Goal: Transaction & Acquisition: Obtain resource

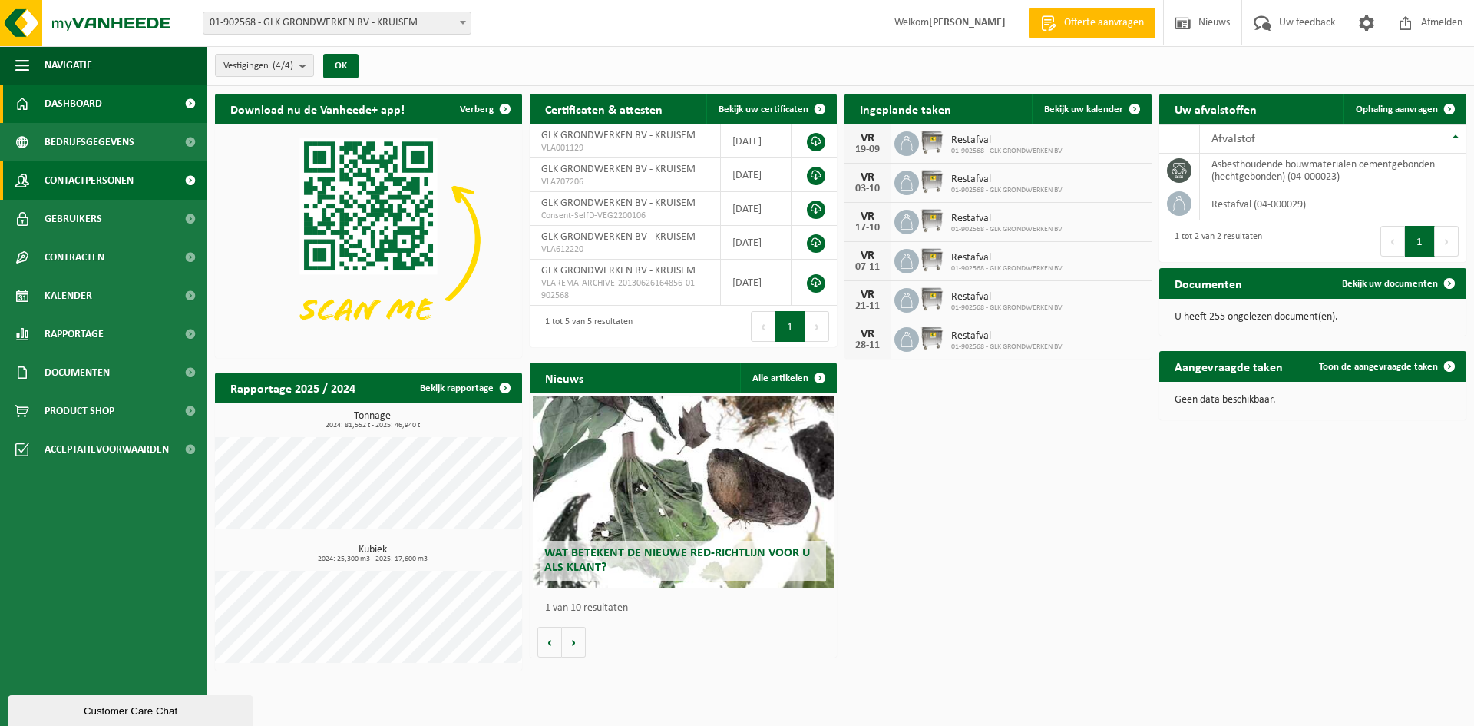
click at [97, 173] on span "Contactpersonen" at bounding box center [89, 180] width 89 height 38
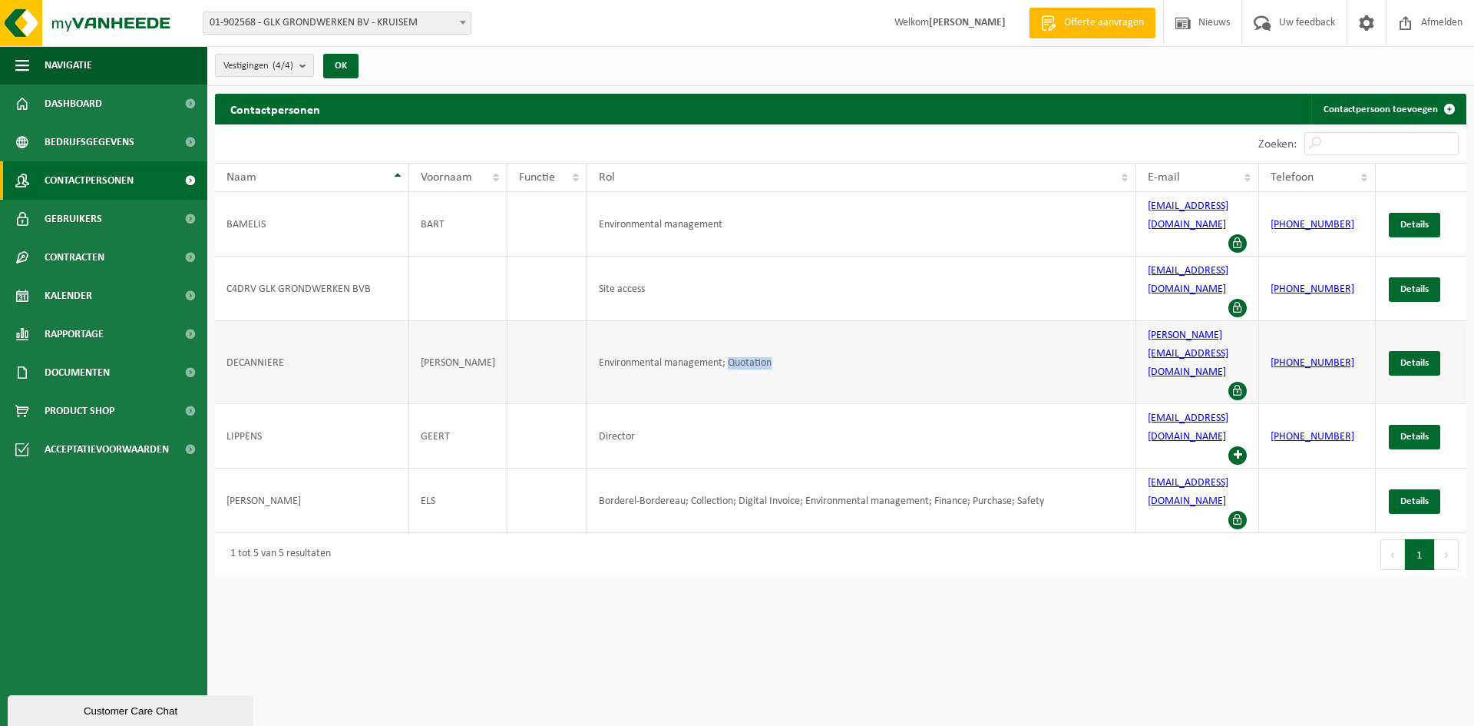
drag, startPoint x: 770, startPoint y: 277, endPoint x: 729, endPoint y: 280, distance: 41.6
click at [729, 321] on td "Environmental management; Quotation" at bounding box center [861, 362] width 549 height 83
copy td "Quotation"
click at [99, 140] on span "Bedrijfsgegevens" at bounding box center [90, 142] width 90 height 38
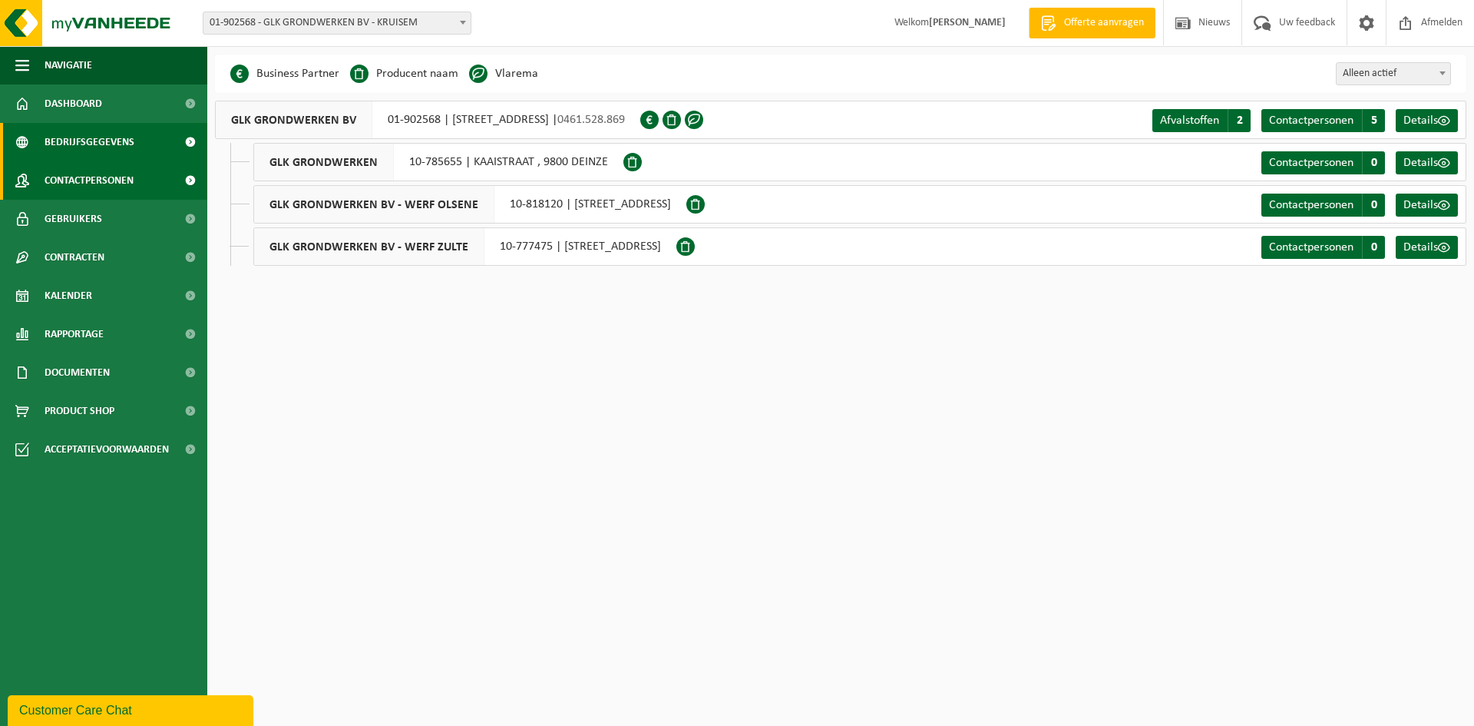
click at [76, 178] on span "Contactpersonen" at bounding box center [89, 180] width 89 height 38
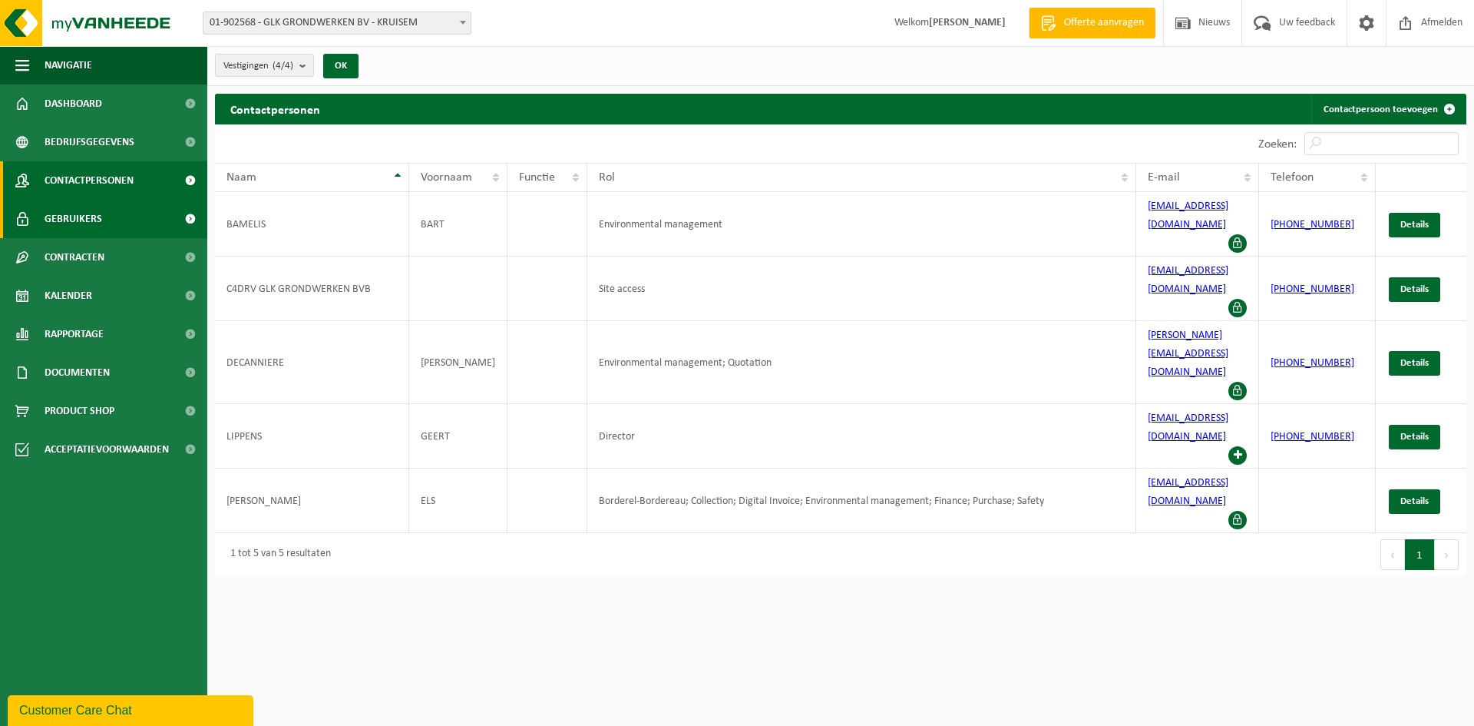
click at [61, 217] on span "Gebruikers" at bounding box center [74, 219] width 58 height 38
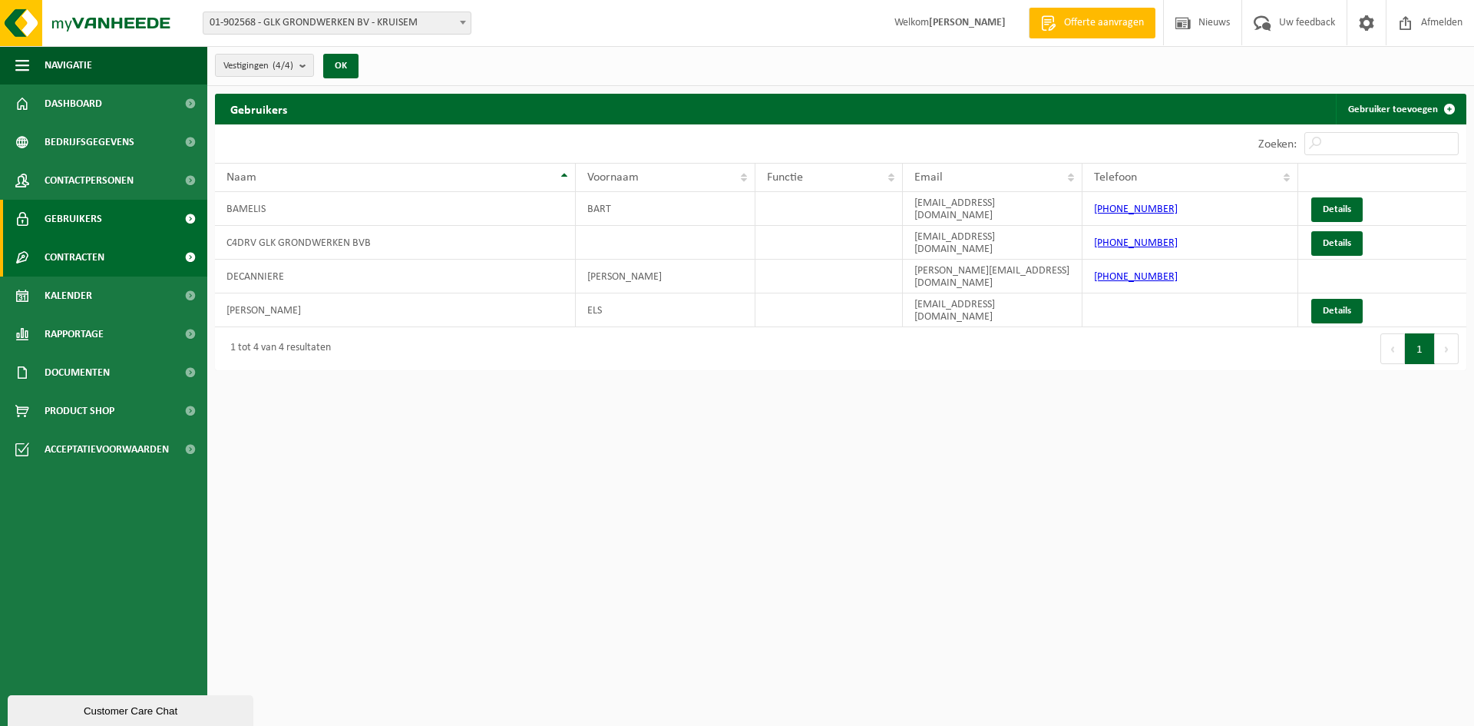
click at [61, 253] on span "Contracten" at bounding box center [75, 257] width 60 height 38
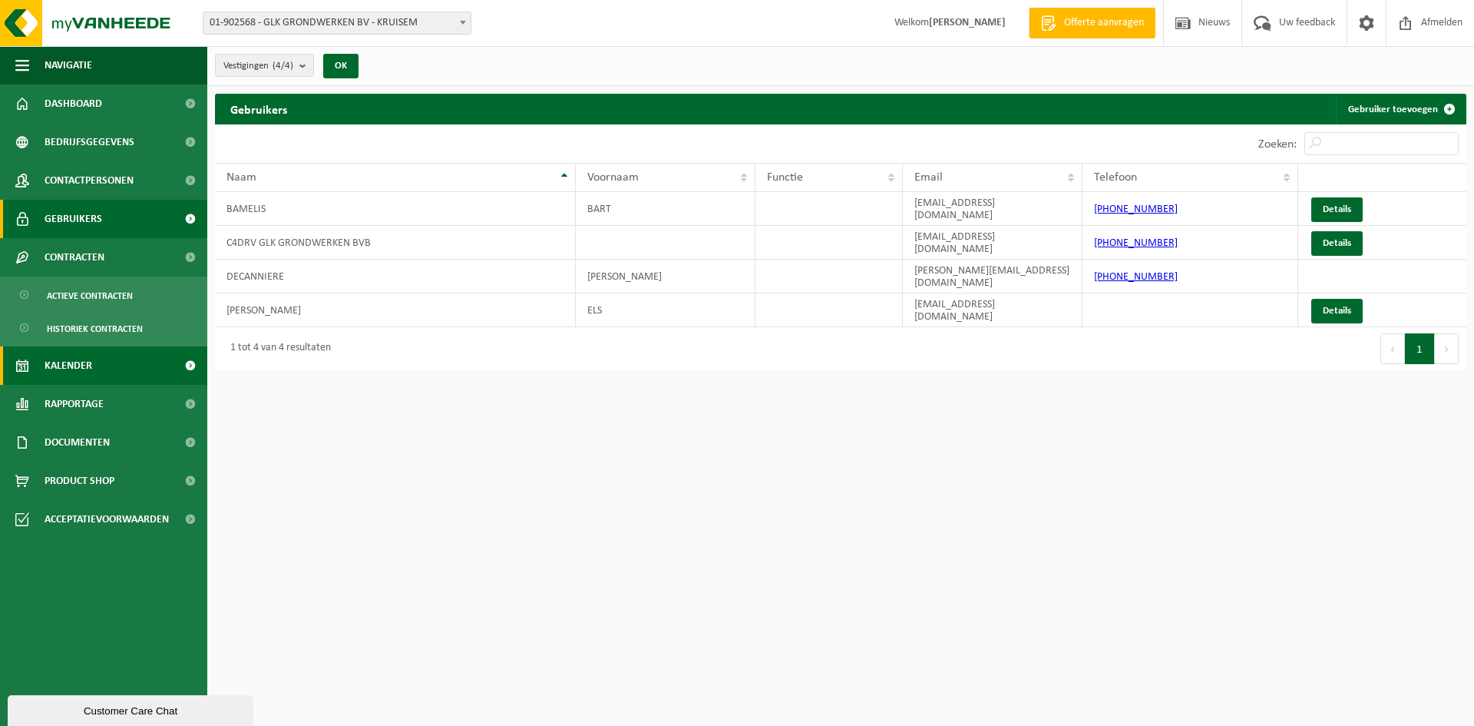
click at [78, 362] on span "Kalender" at bounding box center [69, 365] width 48 height 38
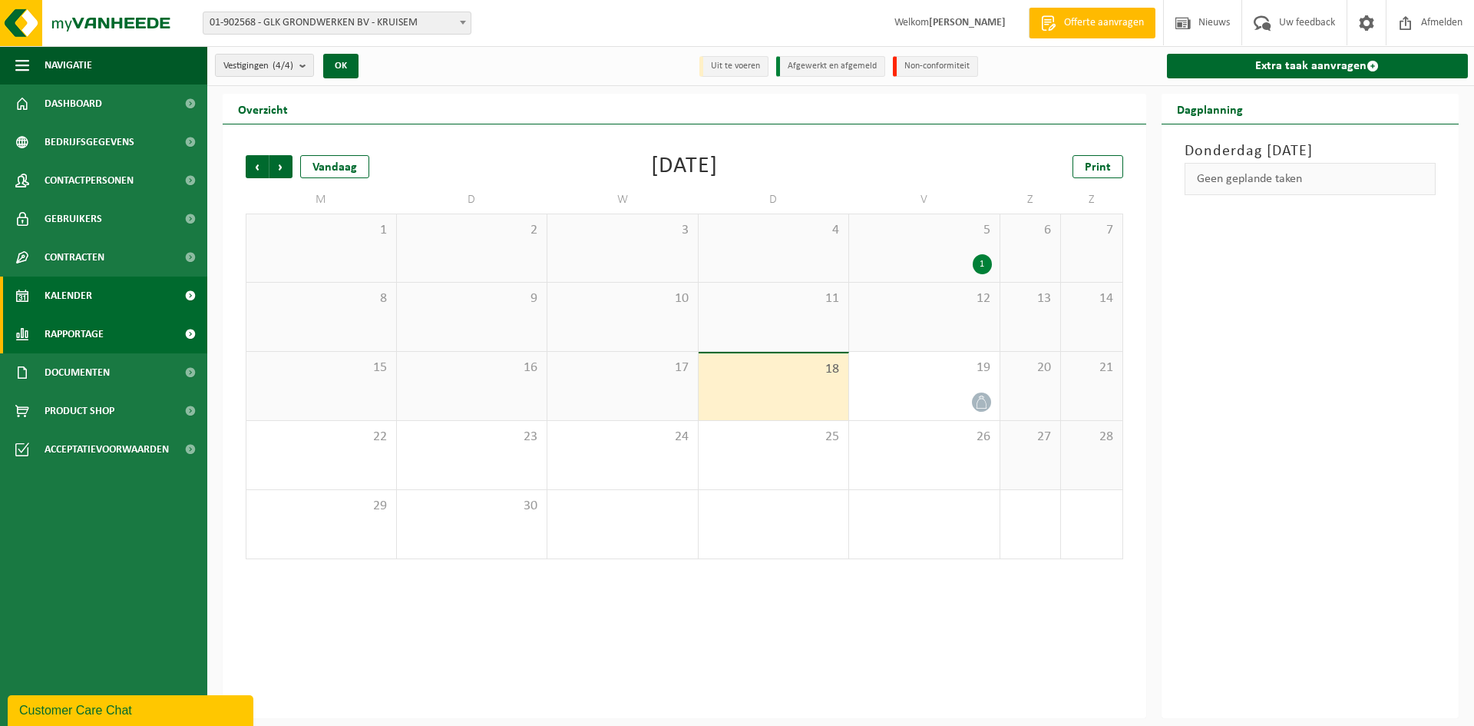
click at [76, 329] on span "Rapportage" at bounding box center [74, 334] width 59 height 38
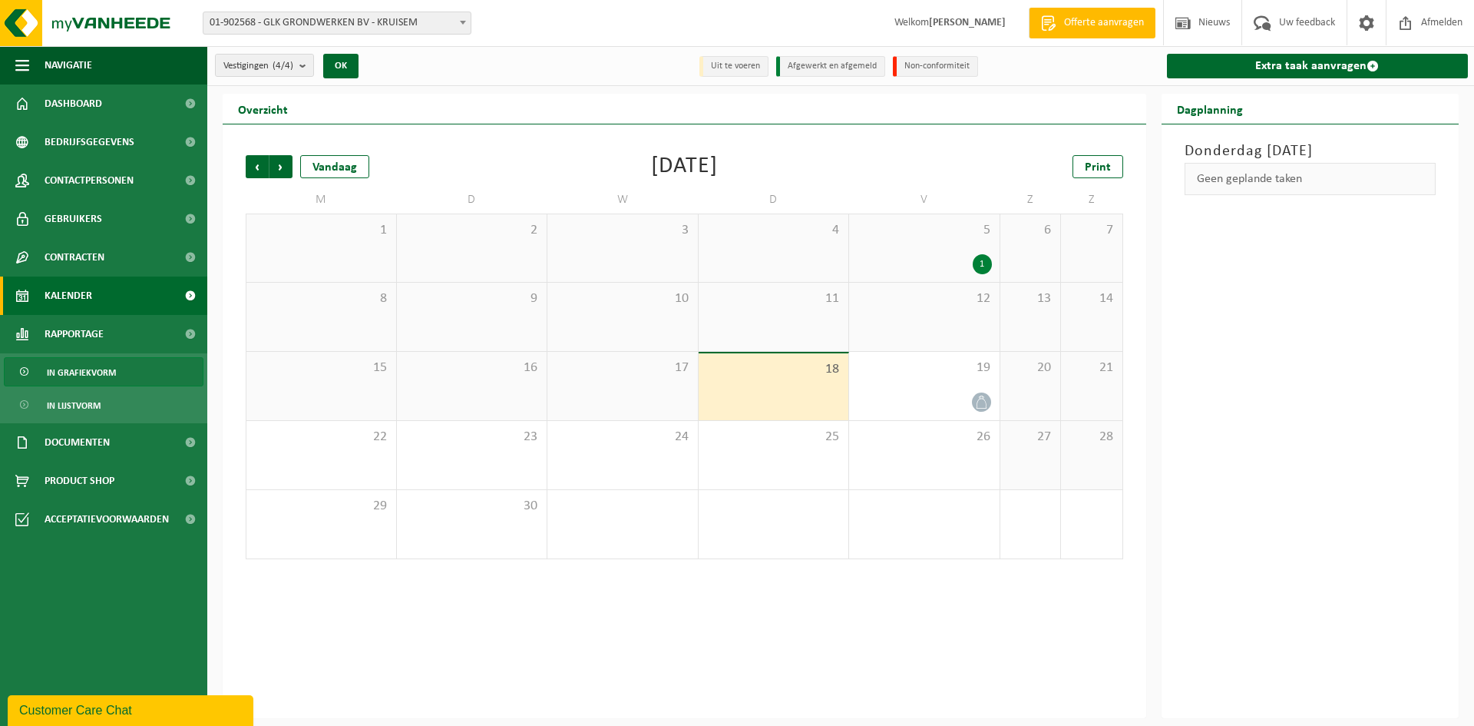
click at [88, 375] on span "In grafiekvorm" at bounding box center [81, 372] width 69 height 29
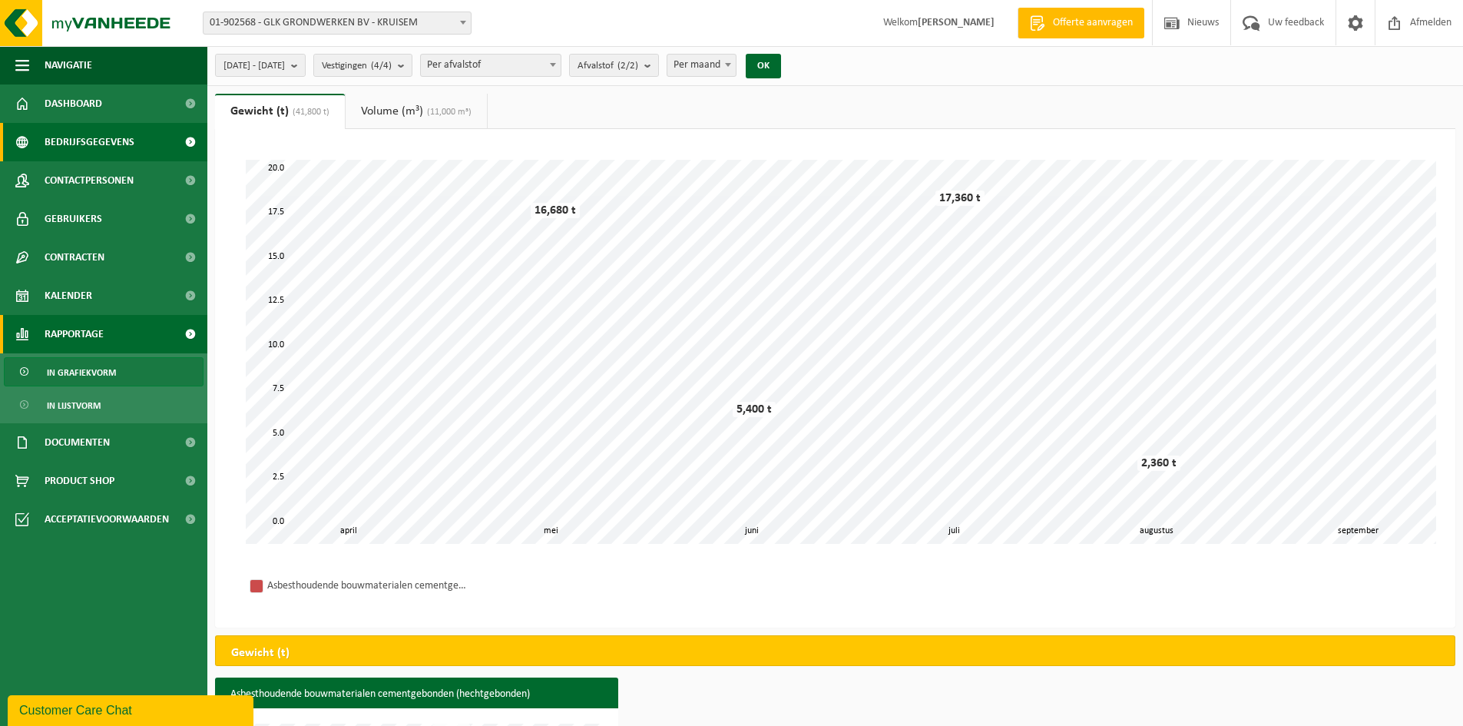
click at [104, 146] on span "Bedrijfsgegevens" at bounding box center [90, 142] width 90 height 38
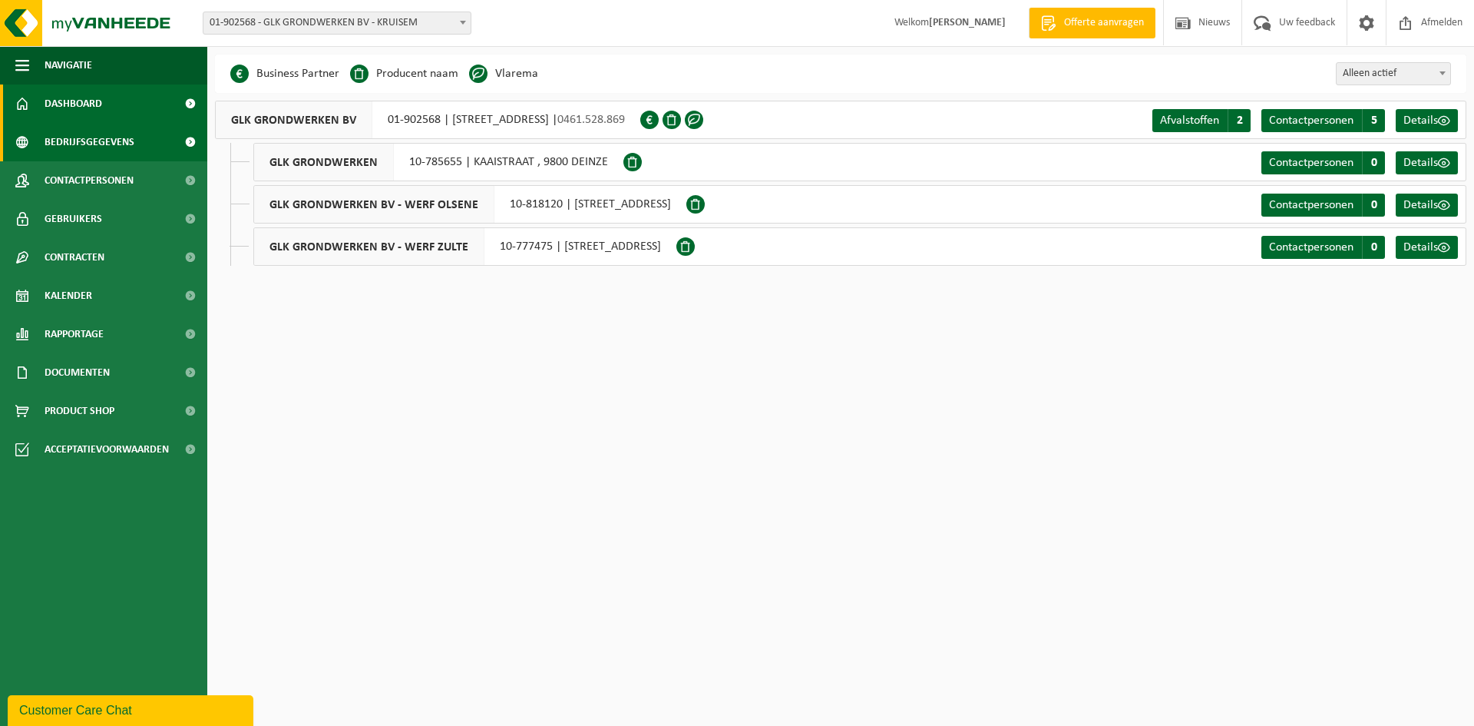
click at [98, 100] on span "Dashboard" at bounding box center [74, 103] width 58 height 38
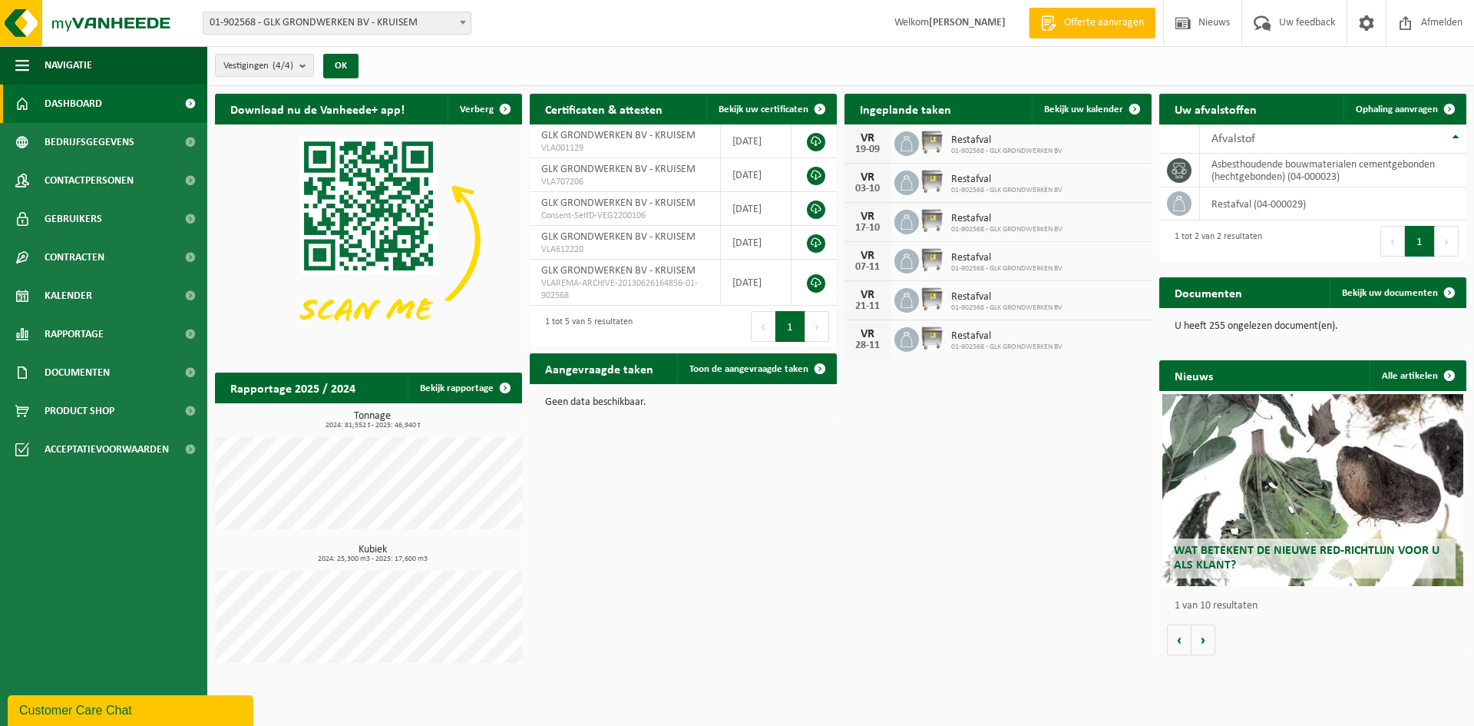
click at [1099, 28] on span "Offerte aanvragen" at bounding box center [1104, 22] width 88 height 15
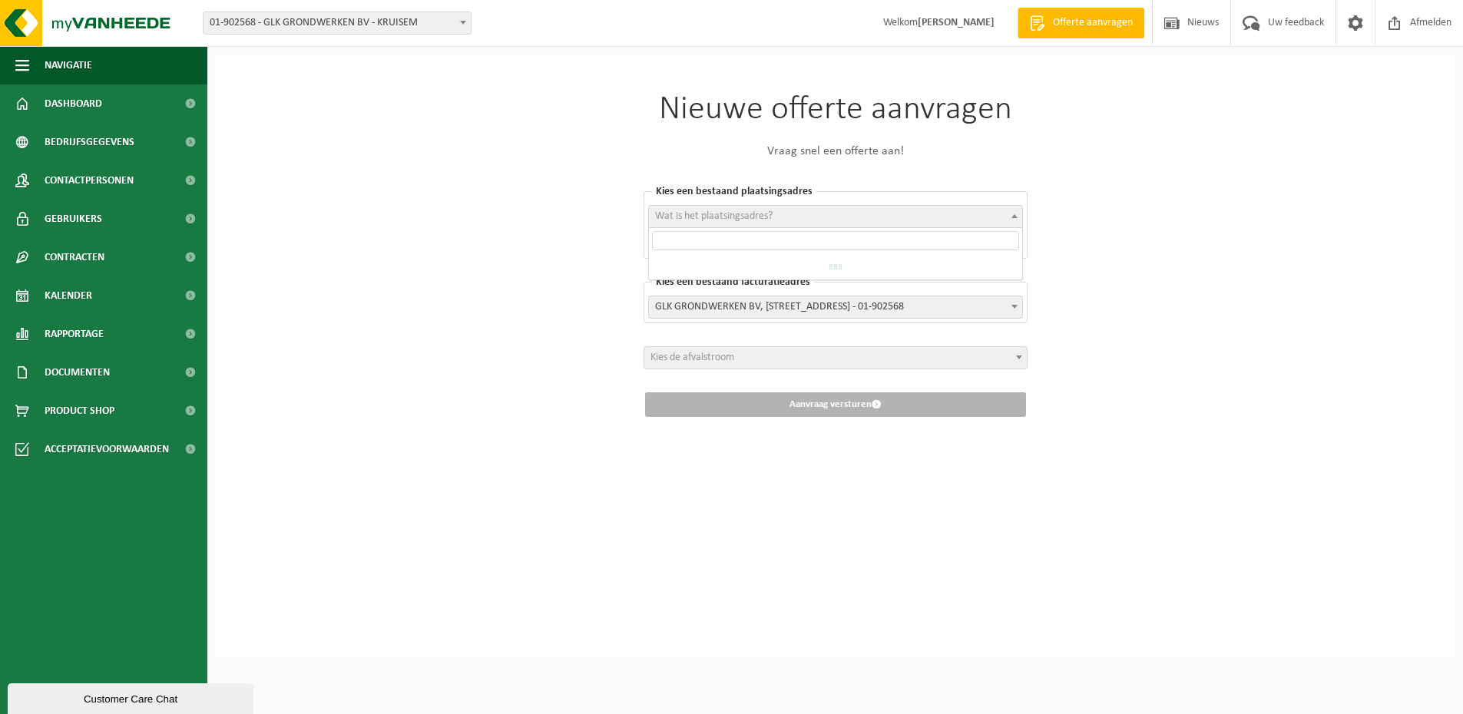
click at [838, 220] on span "Wat is het plaatsingsadres?" at bounding box center [835, 216] width 373 height 21
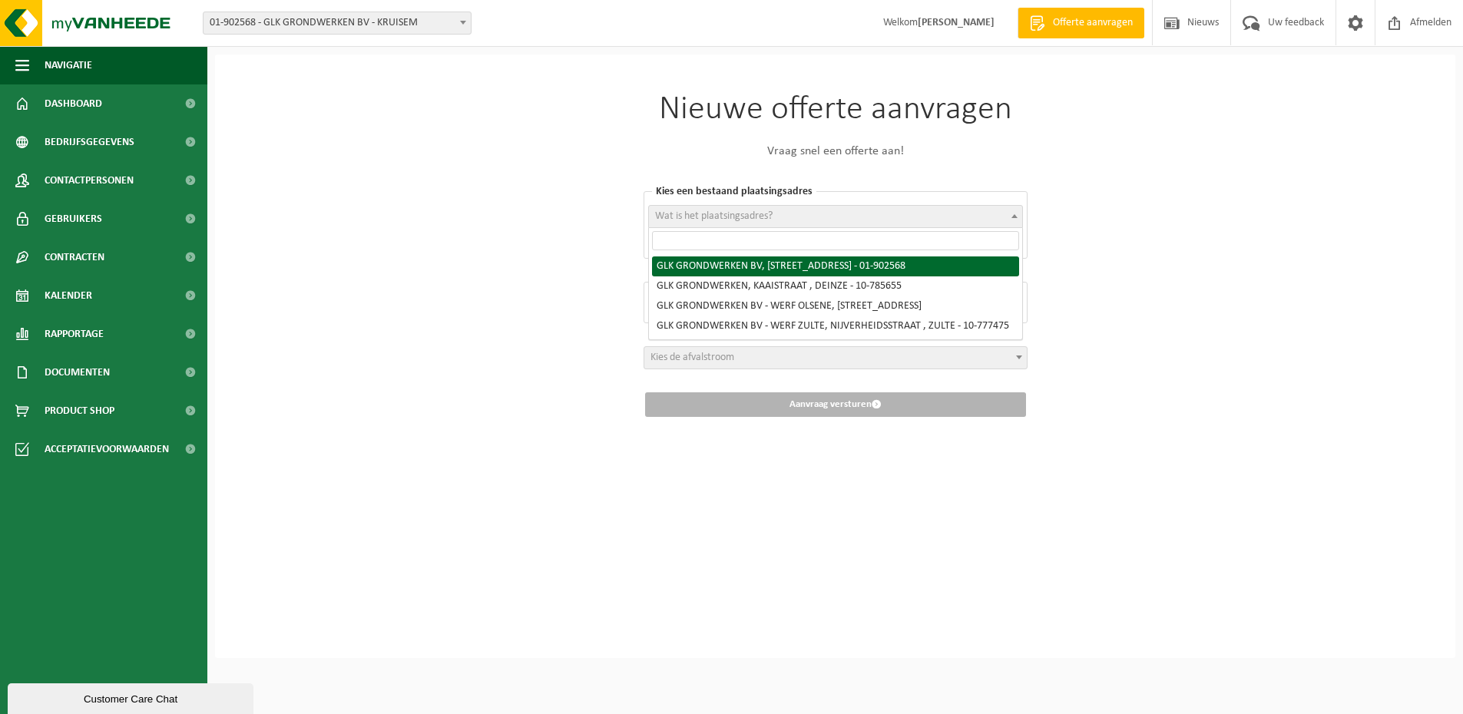
click at [823, 247] on input "search" at bounding box center [835, 240] width 367 height 19
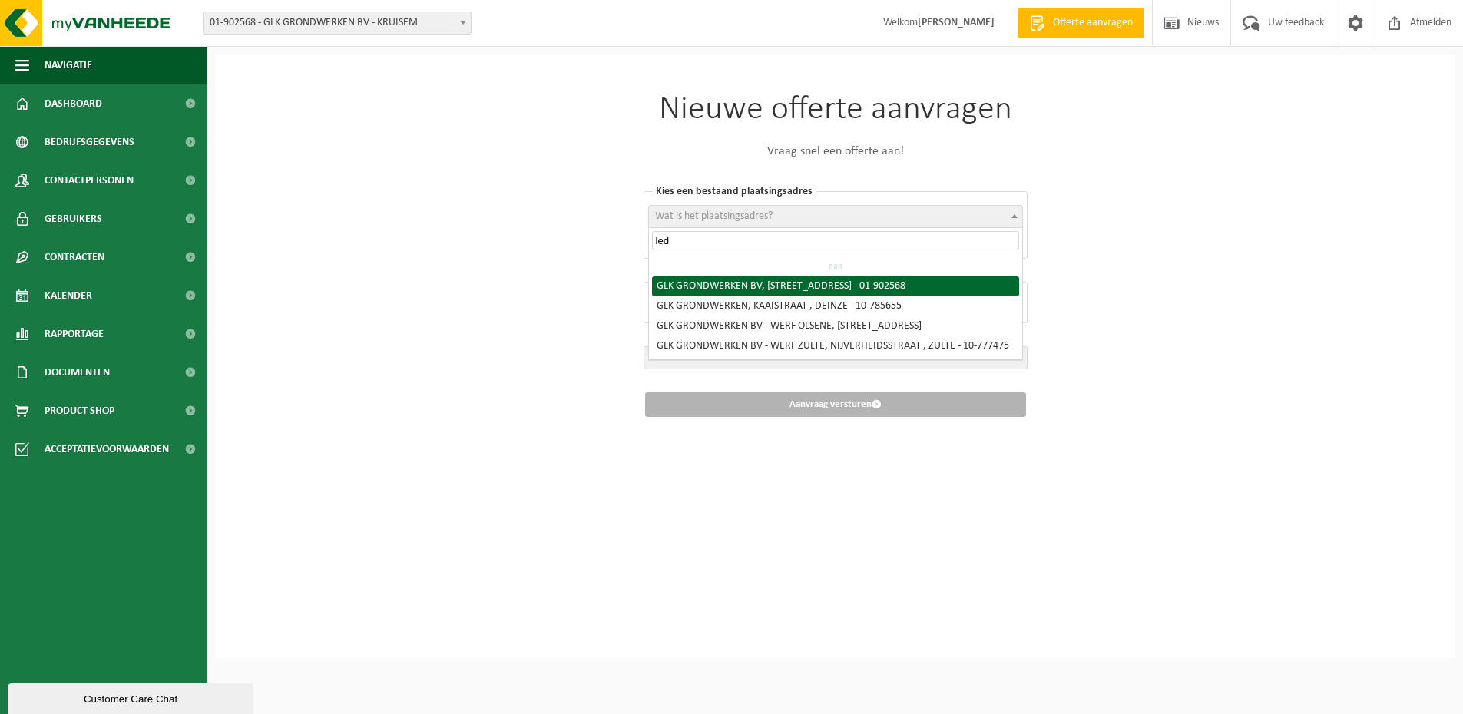
type input "lede"
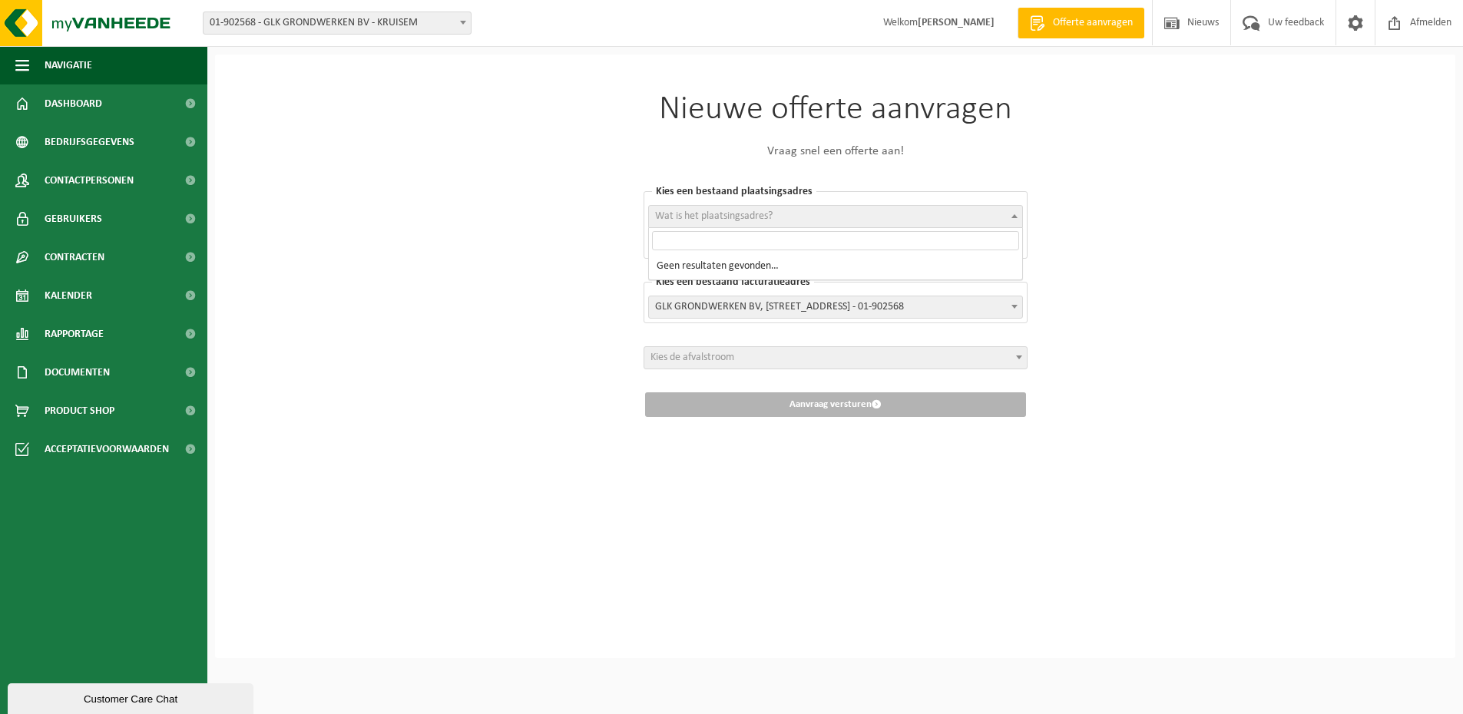
click at [569, 277] on div "Nieuwe offerte aanvragen Vraag snel een offerte aan! Kies een bestaand plaatsin…" at bounding box center [835, 356] width 1240 height 603
click at [868, 363] on span "Kies de afvalstroom" at bounding box center [835, 357] width 382 height 21
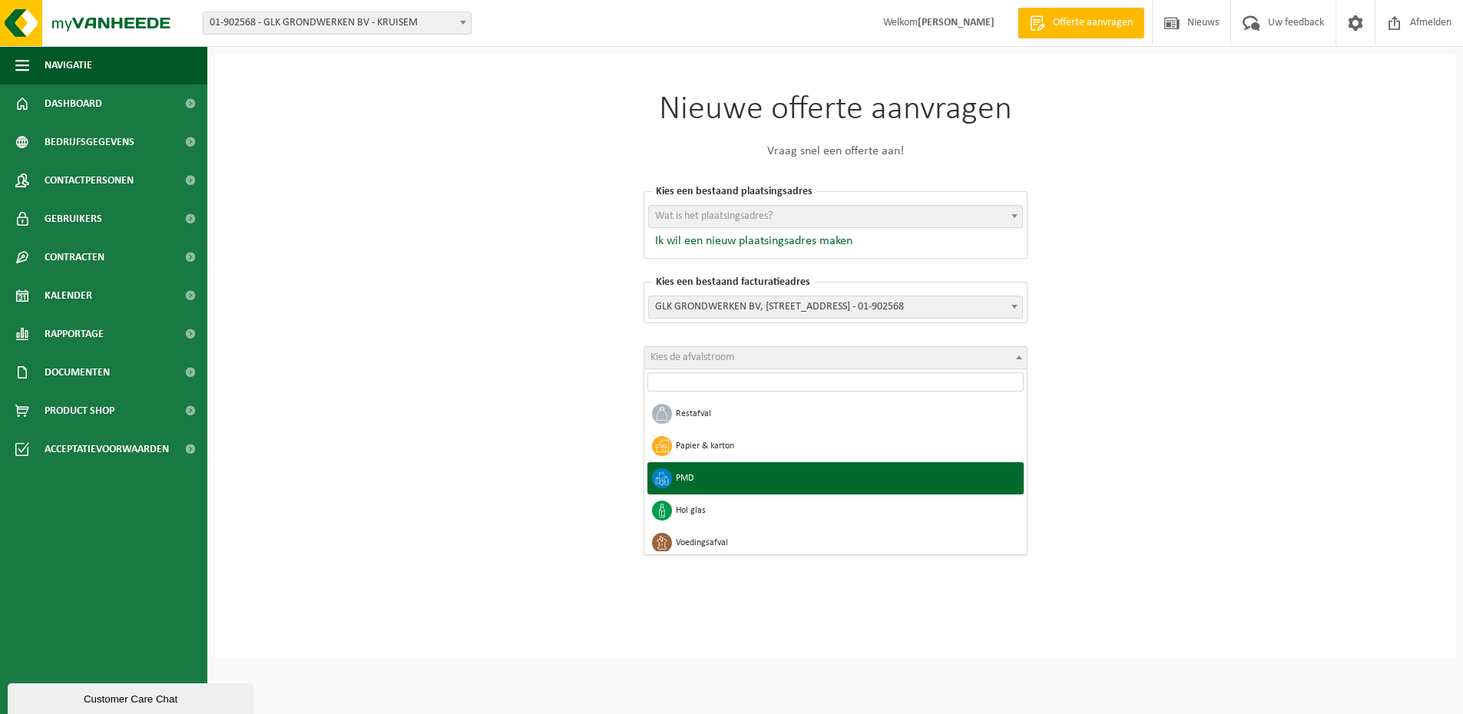
select select "5"
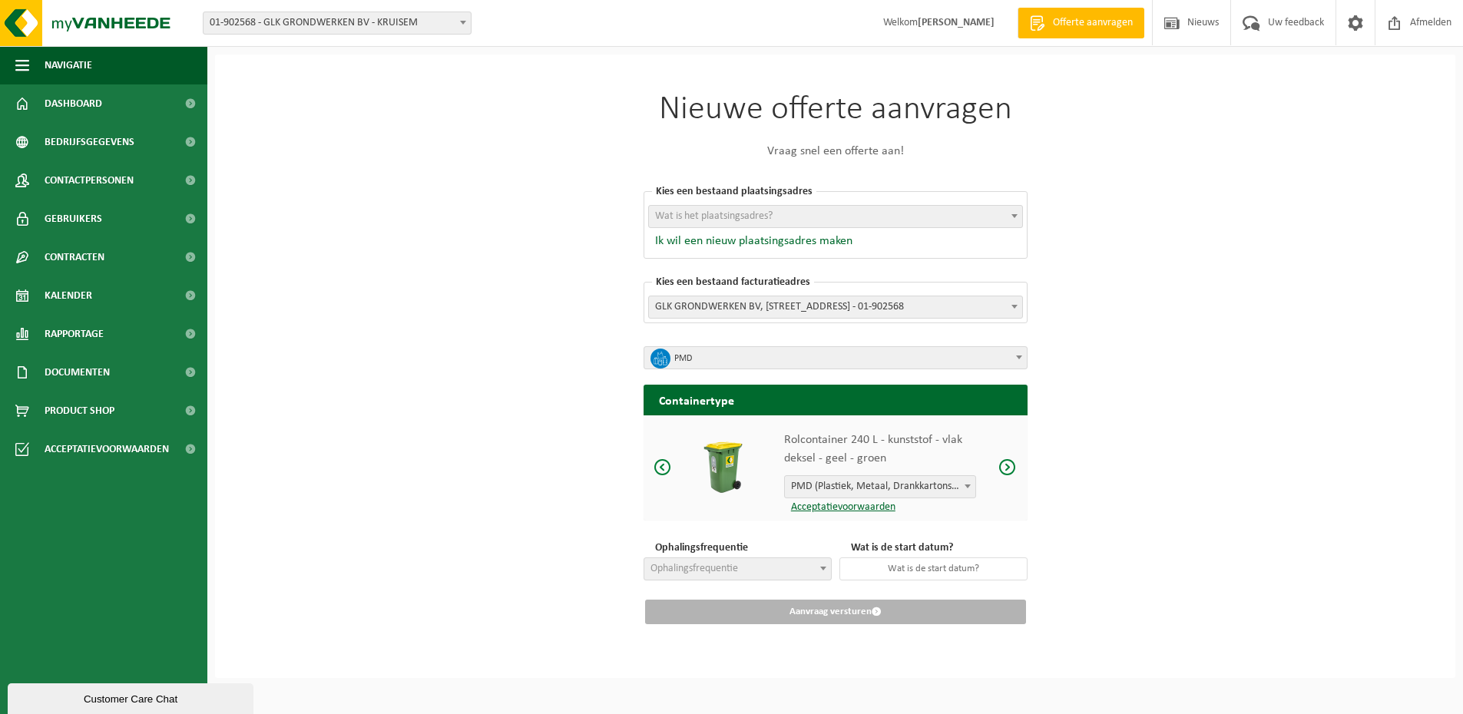
scroll to position [5, 0]
click at [822, 567] on b at bounding box center [823, 569] width 6 height 4
click at [1136, 526] on div "Nieuwe offerte aanvragen Vraag snel een offerte aan! Kies een bestaand plaatsin…" at bounding box center [835, 366] width 1240 height 623
click at [665, 464] on span at bounding box center [662, 467] width 18 height 19
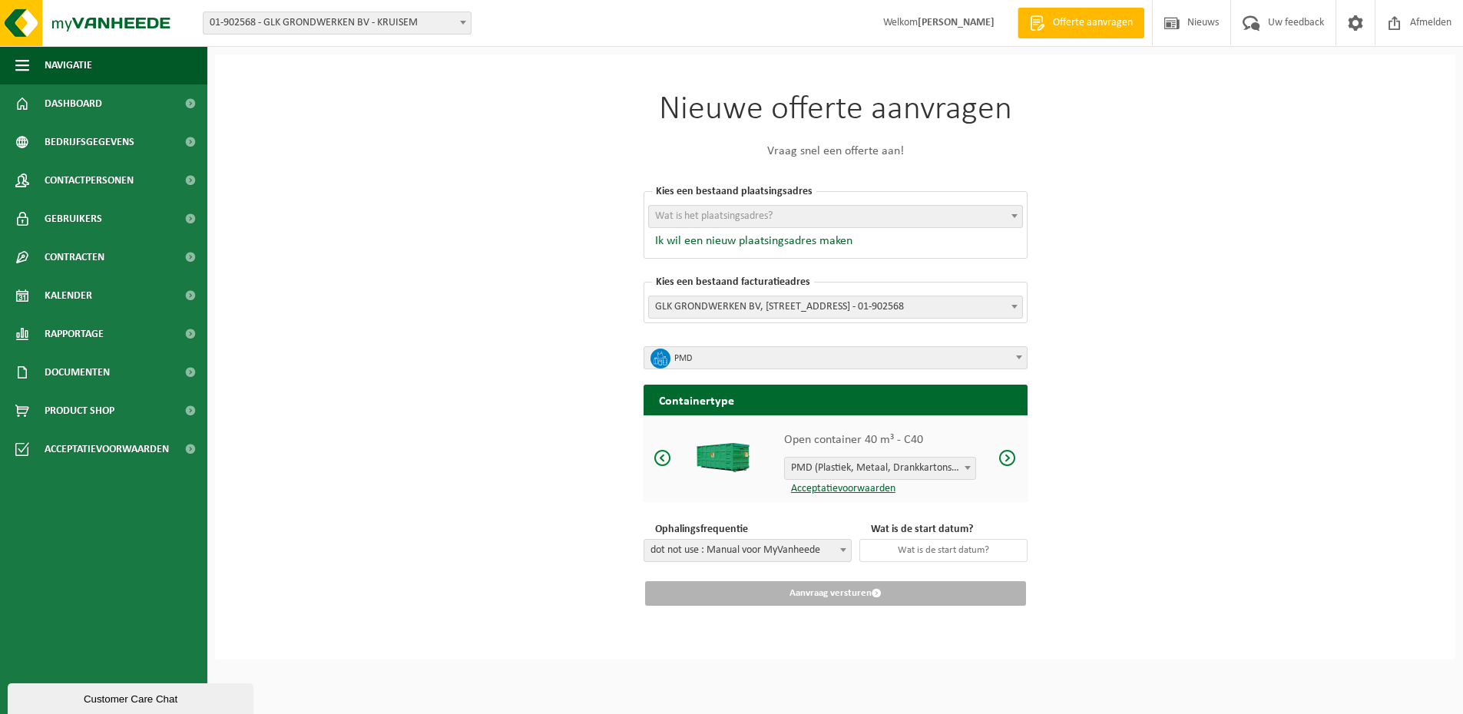
click at [663, 457] on span at bounding box center [662, 457] width 18 height 19
click at [659, 451] on span at bounding box center [662, 457] width 18 height 19
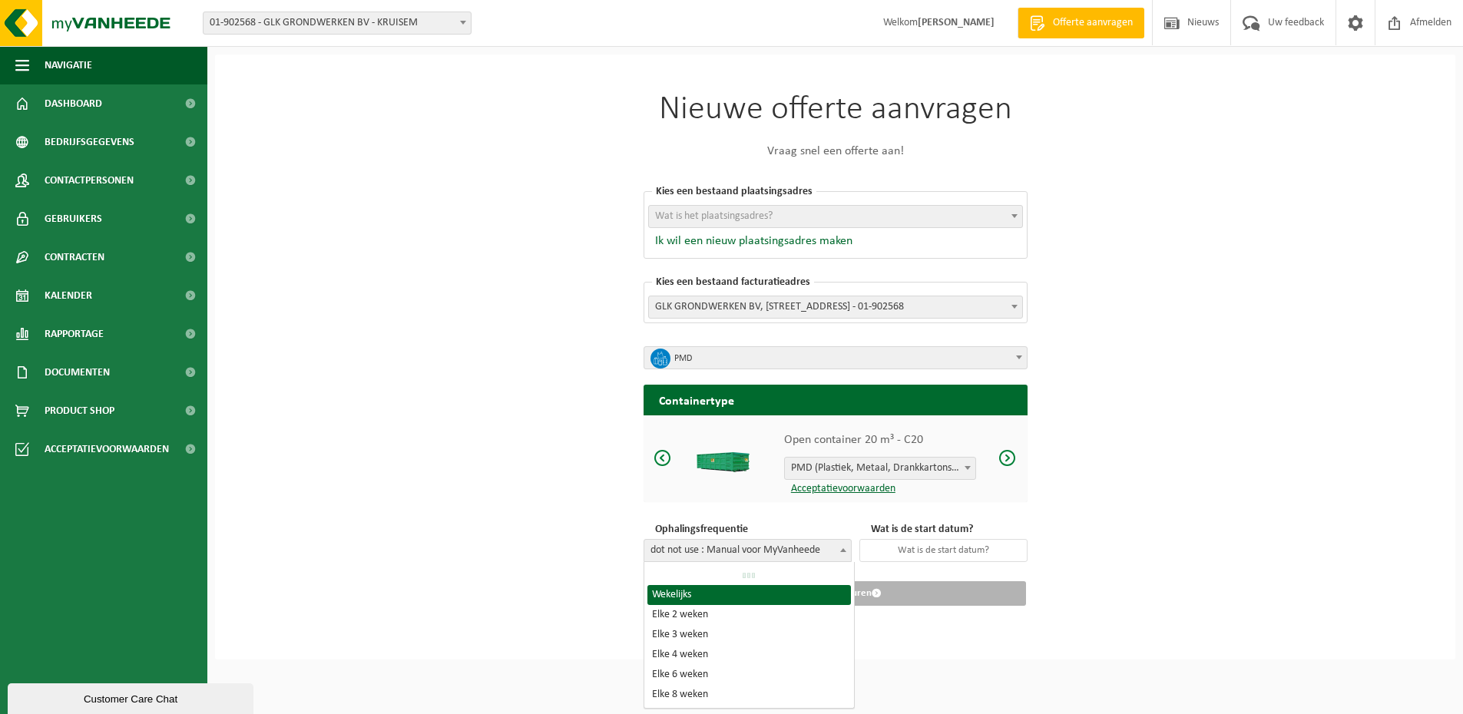
click at [835, 547] on span "dot not use : Manual voor MyVanheede" at bounding box center [747, 550] width 207 height 21
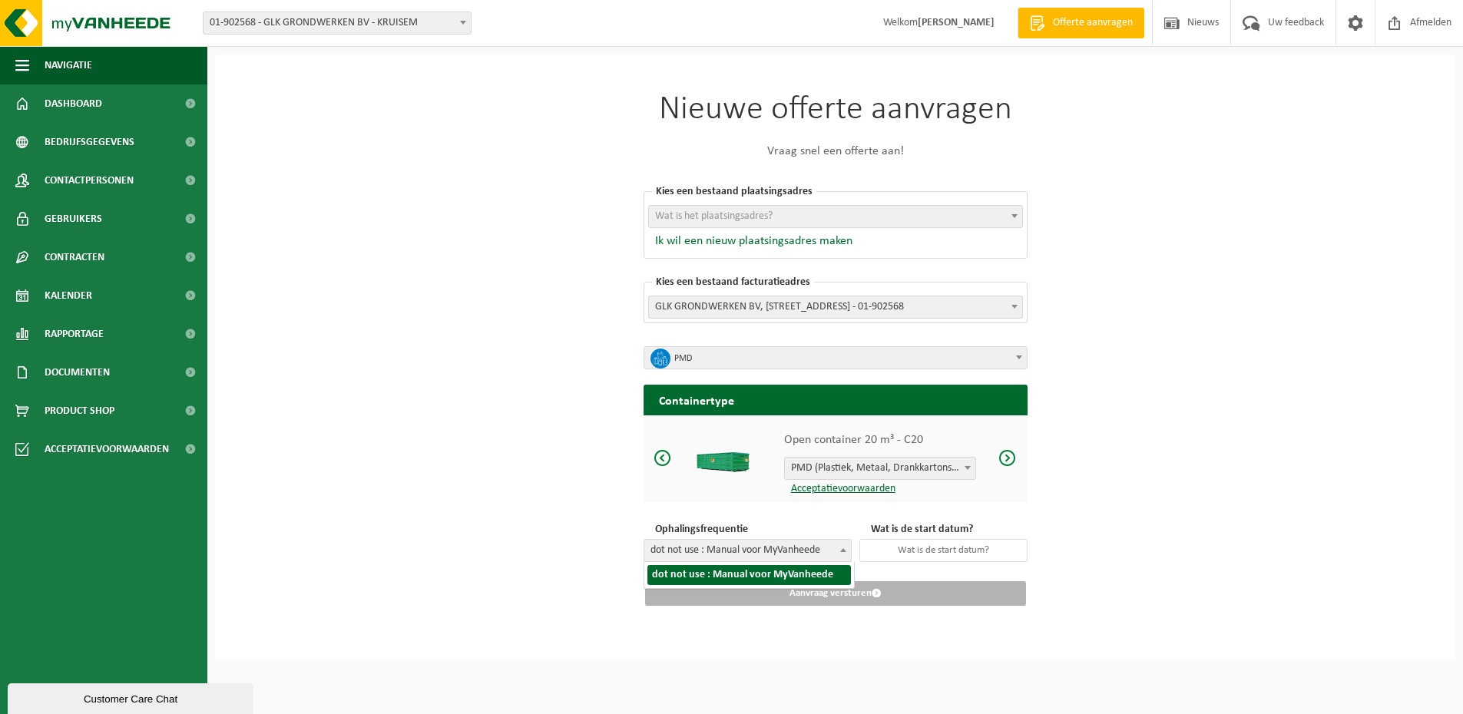
click at [835, 548] on span "dot not use : Manual voor MyVanheede" at bounding box center [747, 550] width 207 height 21
click at [835, 549] on span "dot not use : Manual voor MyVanheede" at bounding box center [747, 550] width 207 height 21
click at [904, 550] on input "text" at bounding box center [943, 550] width 168 height 23
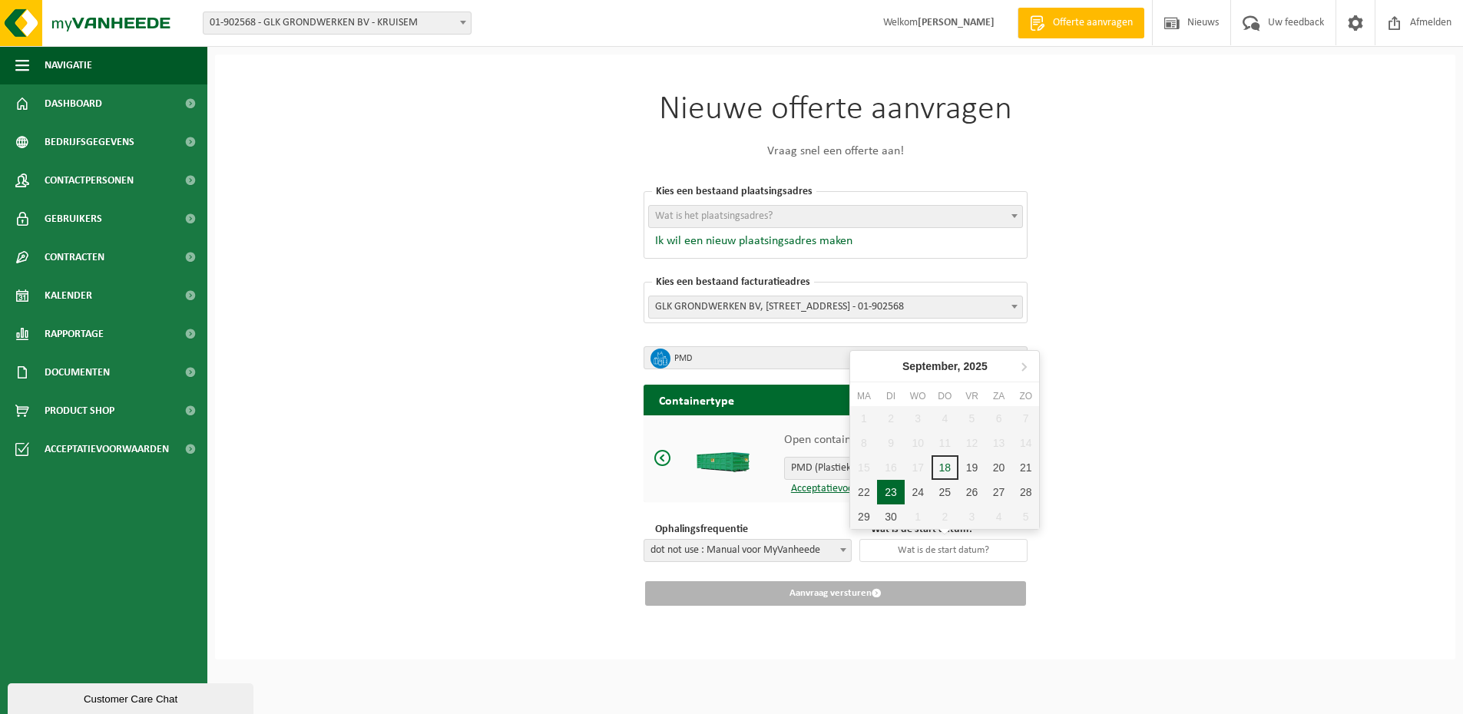
click at [883, 492] on div "23" at bounding box center [890, 492] width 27 height 25
type input "2025-09-23"
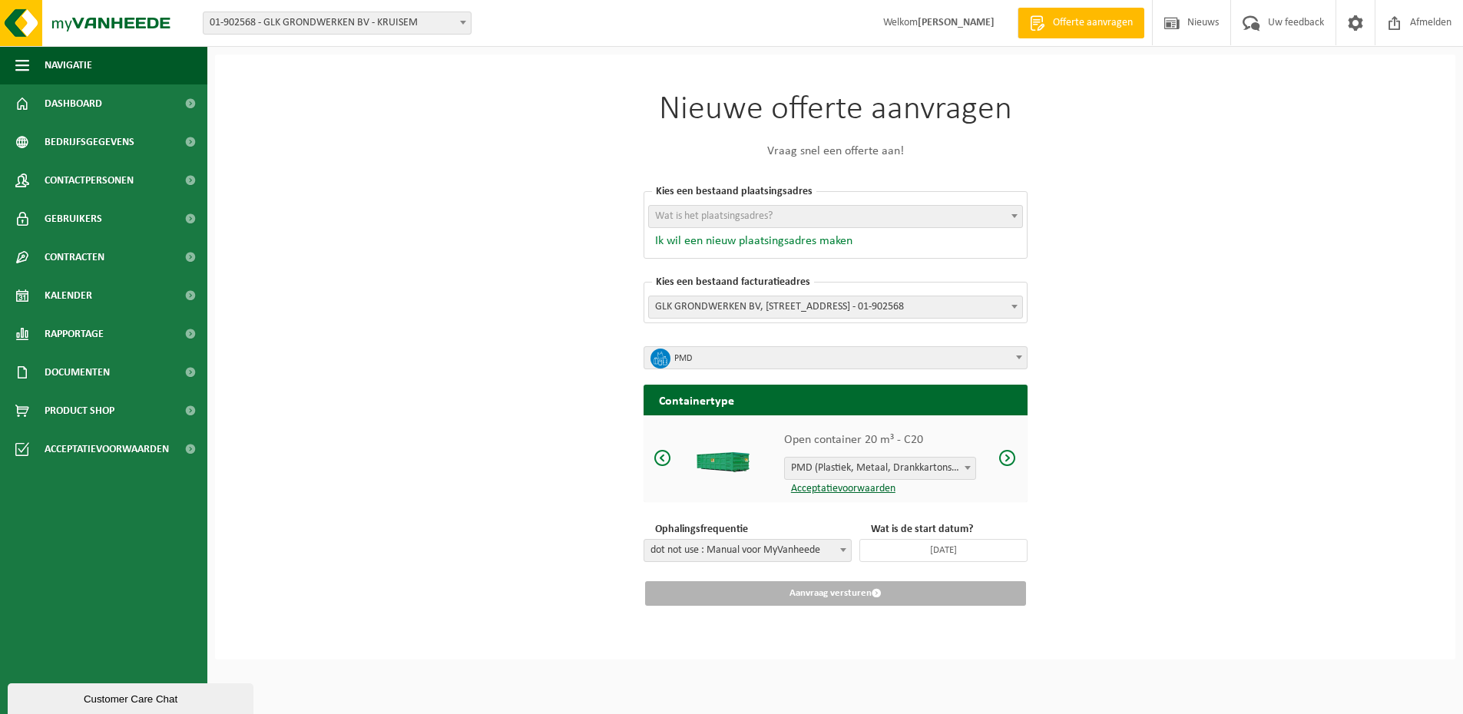
click at [729, 238] on button "Ik wil een nieuw plaatsingsadres maken" at bounding box center [750, 240] width 204 height 15
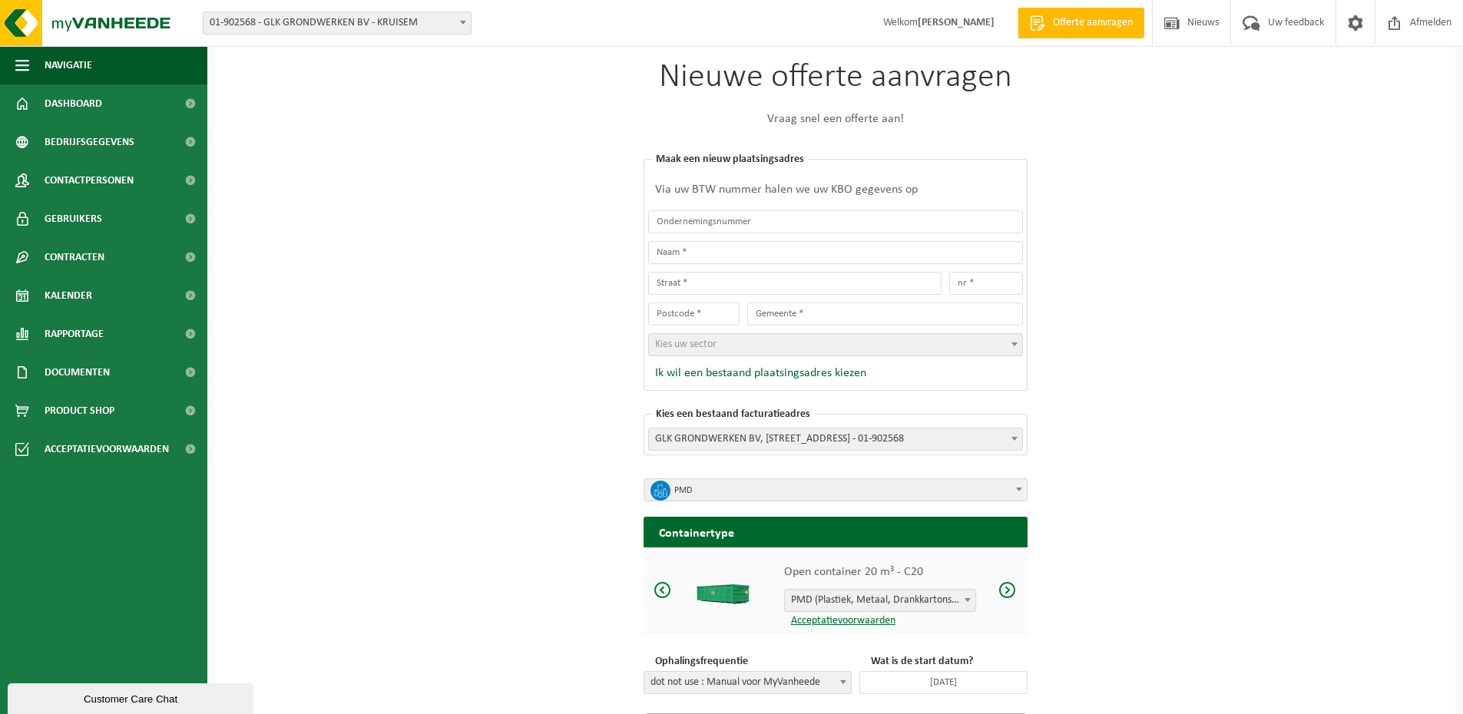
scroll to position [0, 0]
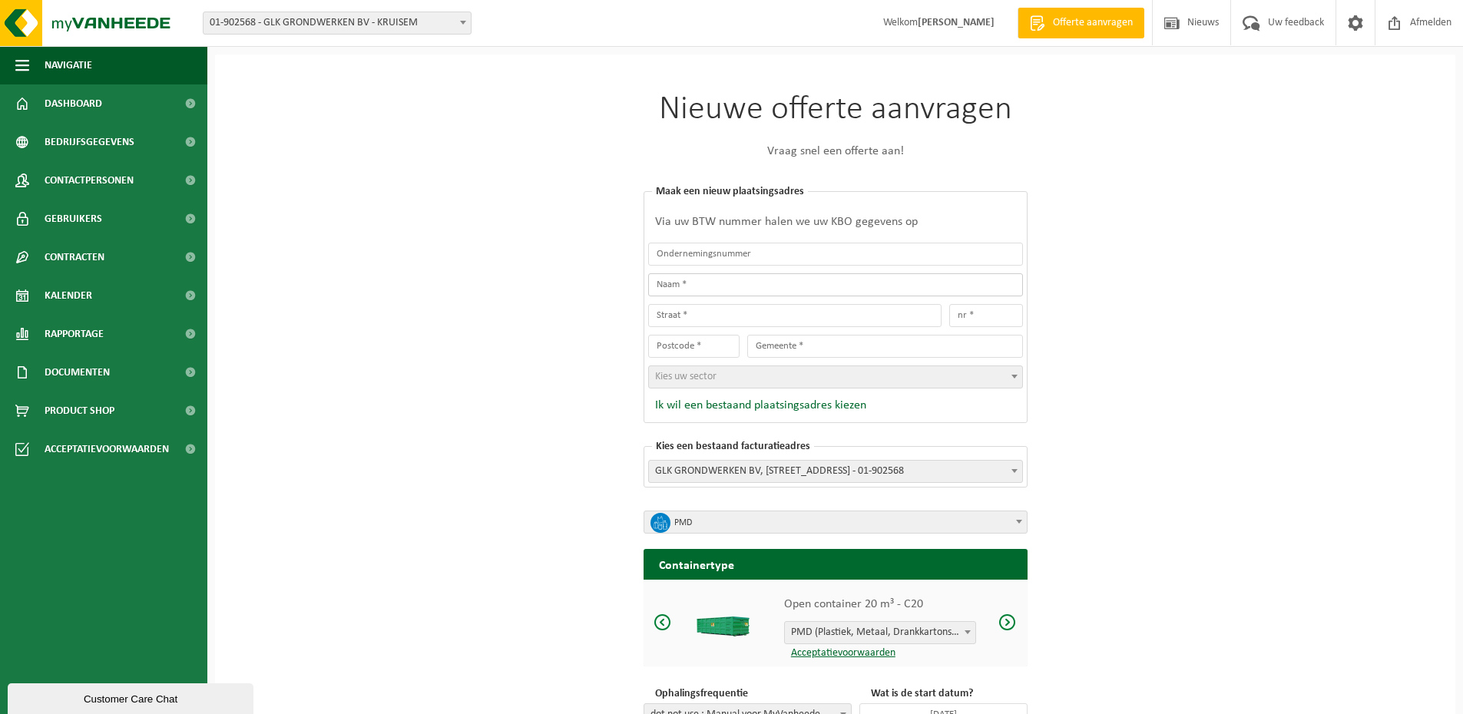
click at [706, 289] on input "text" at bounding box center [835, 284] width 375 height 23
click at [662, 284] on input "LEde" at bounding box center [835, 284] width 375 height 23
type input "Lede"
click at [857, 347] on input "text" at bounding box center [885, 346] width 276 height 23
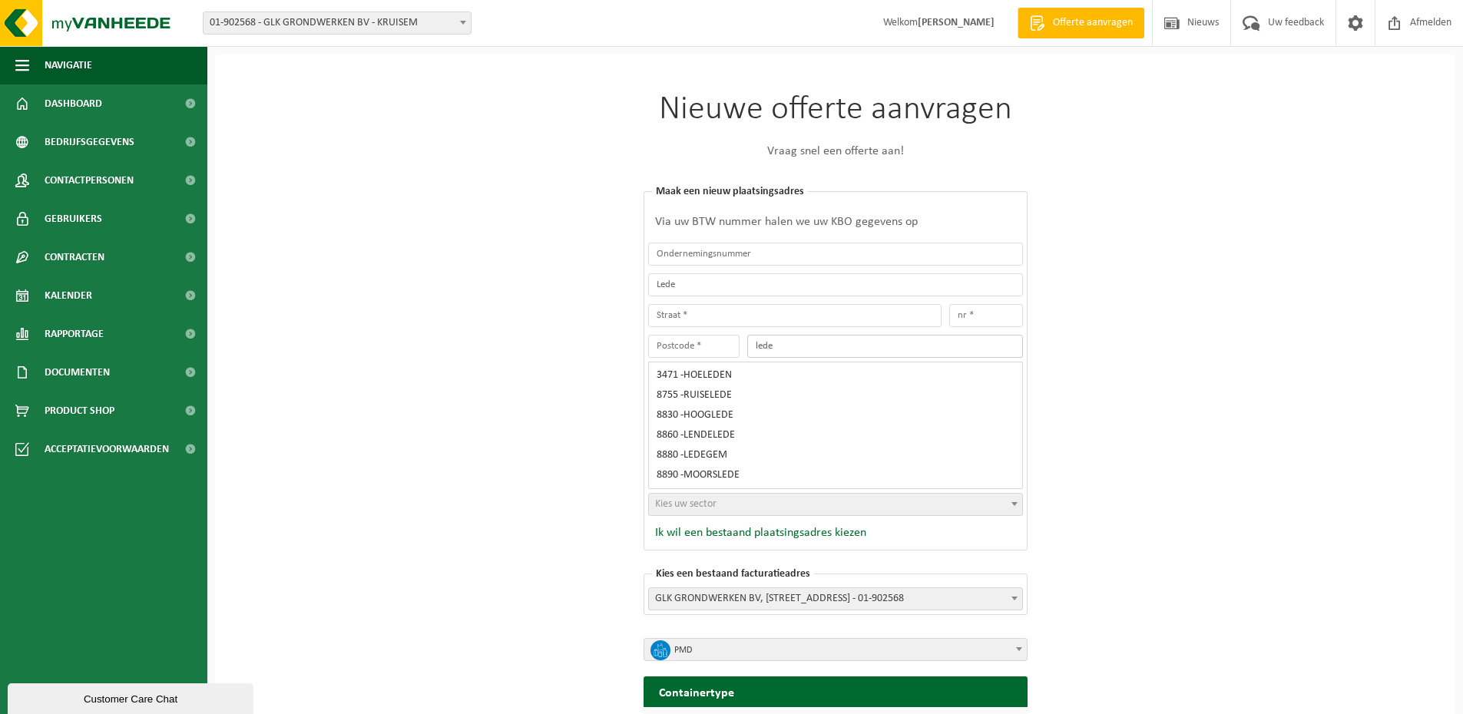
type input "lede"
click at [692, 343] on input "text" at bounding box center [694, 346] width 92 height 23
click at [698, 315] on input "text" at bounding box center [794, 315] width 293 height 23
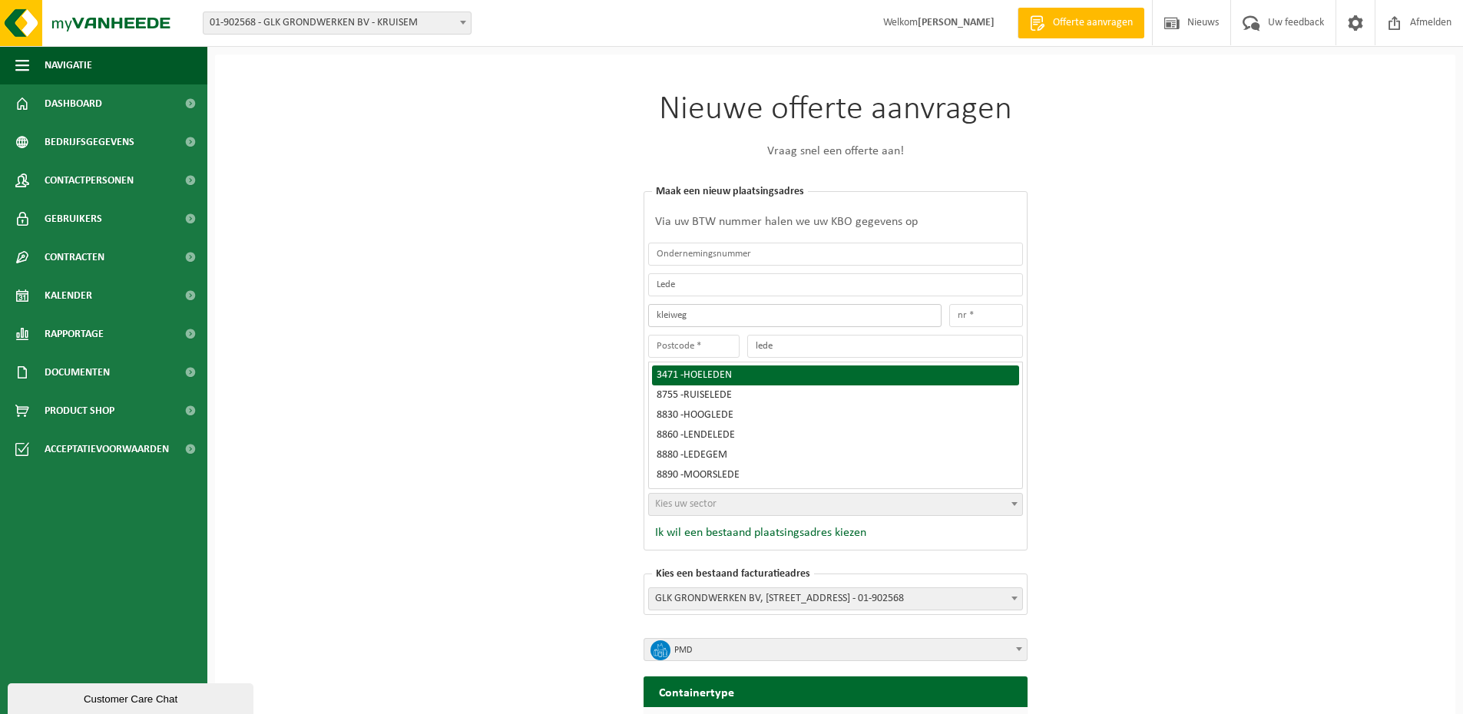
type input "kleiweg"
click at [973, 322] on input "text" at bounding box center [986, 315] width 74 height 23
type input "zn"
click at [727, 345] on input "text" at bounding box center [694, 346] width 92 height 23
click at [660, 342] on input "text" at bounding box center [694, 346] width 92 height 23
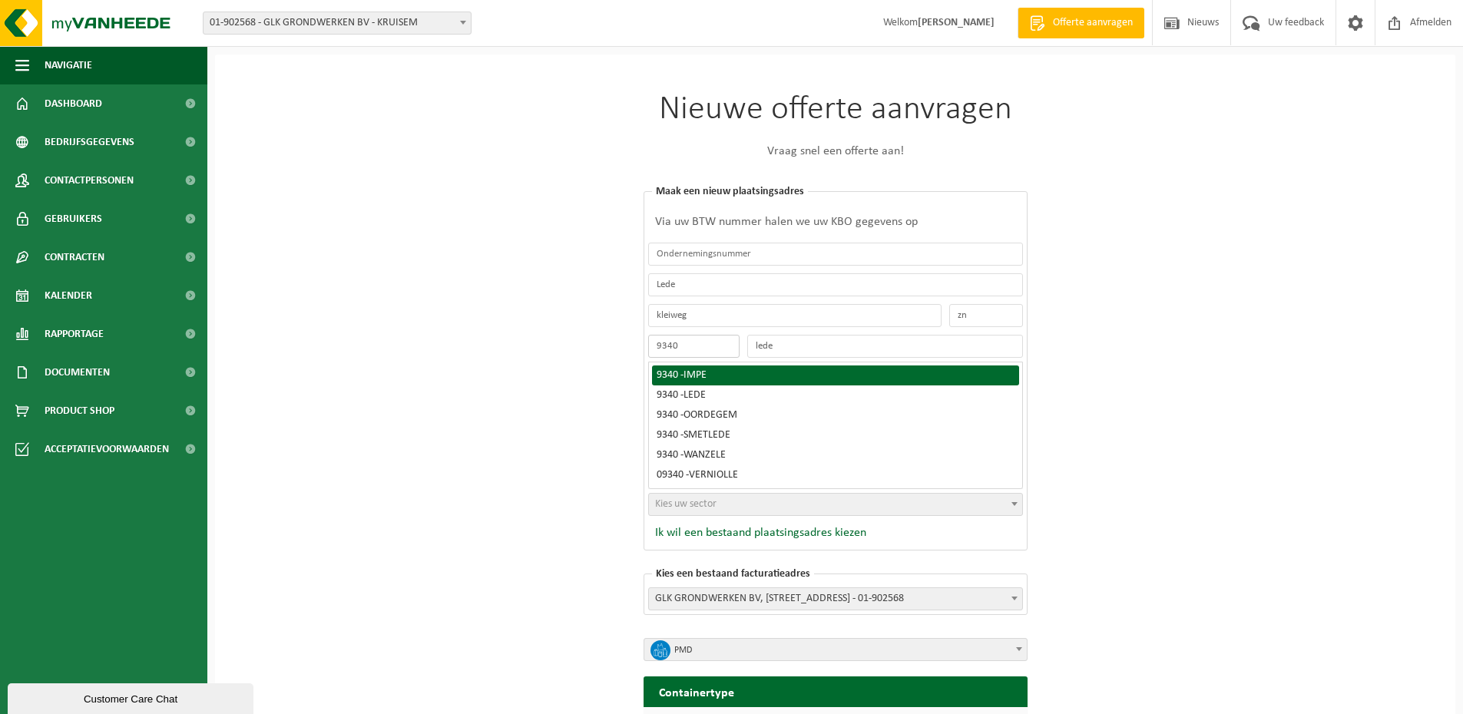
type input "9340"
click at [759, 378] on div "9340 - IMPE" at bounding box center [835, 375] width 358 height 11
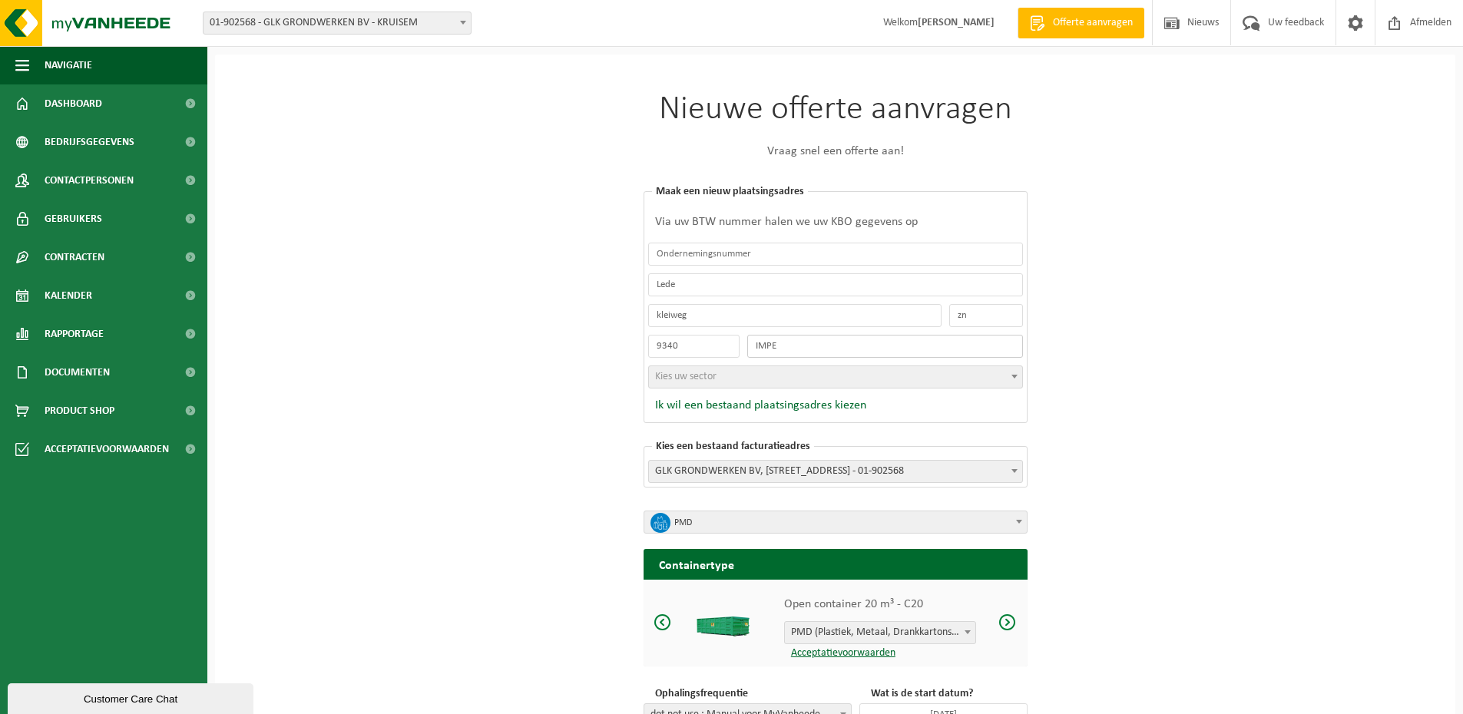
click at [921, 352] on input "IMPE" at bounding box center [885, 346] width 276 height 23
drag, startPoint x: 812, startPoint y: 360, endPoint x: 732, endPoint y: 363, distance: 79.9
click at [734, 362] on div "Via uw BTW nummer halen we uw KBO gegevens op Lede kleiweg zn 9340 IMPE 9340 - …" at bounding box center [835, 298] width 375 height 187
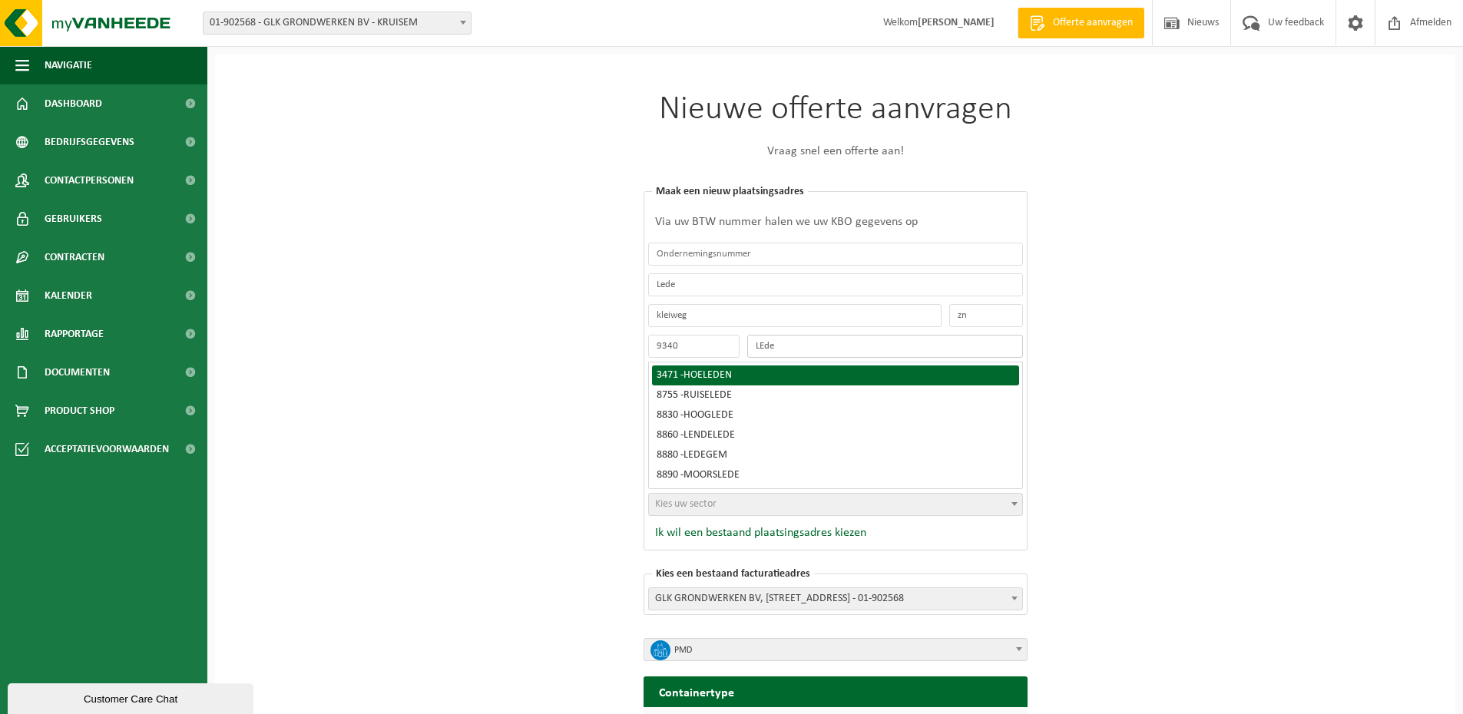
type input "LEde"
click at [735, 344] on input "9340" at bounding box center [694, 346] width 92 height 23
drag, startPoint x: 682, startPoint y: 347, endPoint x: 584, endPoint y: 353, distance: 97.7
click at [589, 350] on div "Nieuwe offerte aanvragen Vraag snel een offerte aan! Kies een bestaand plaatsin…" at bounding box center [835, 503] width 1240 height 897
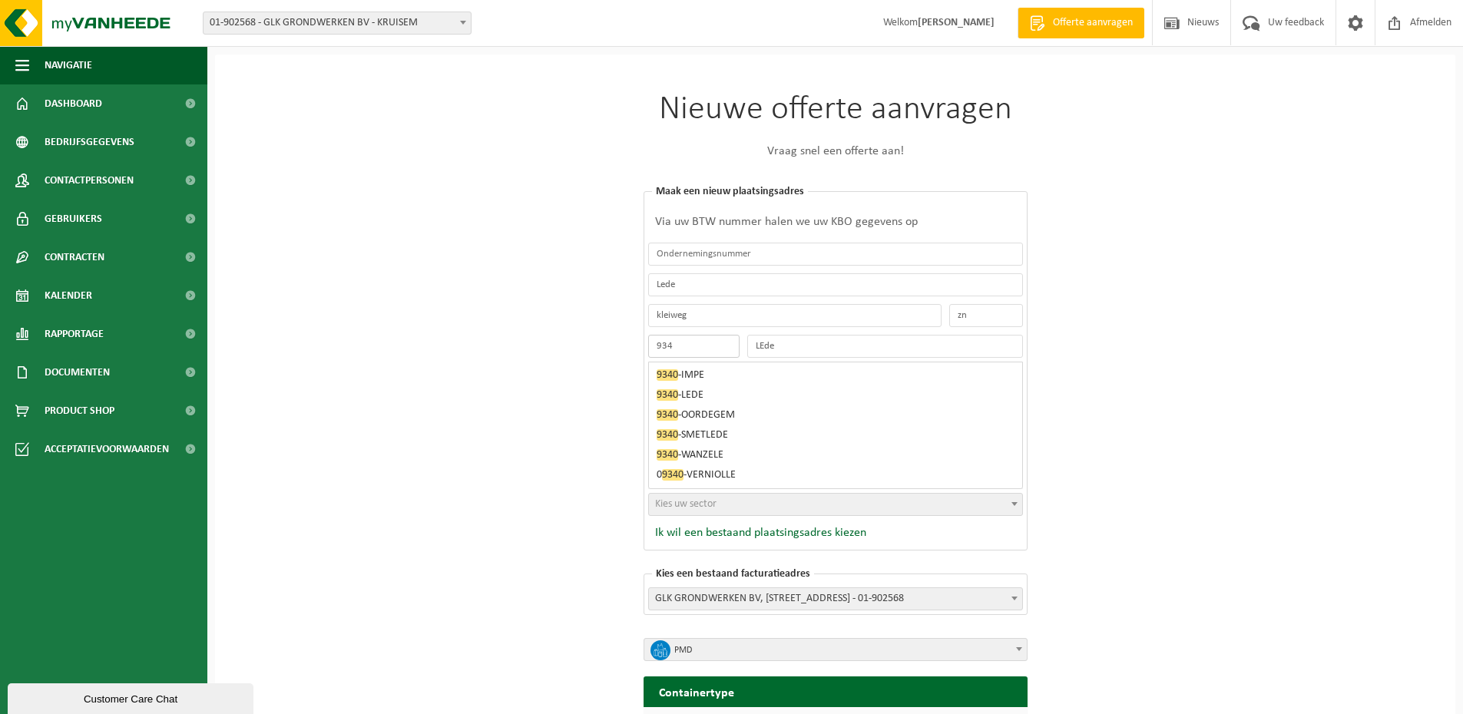
type input "9340"
click at [665, 392] on b "9340" at bounding box center [666, 395] width 21 height 12
type input "LEDE"
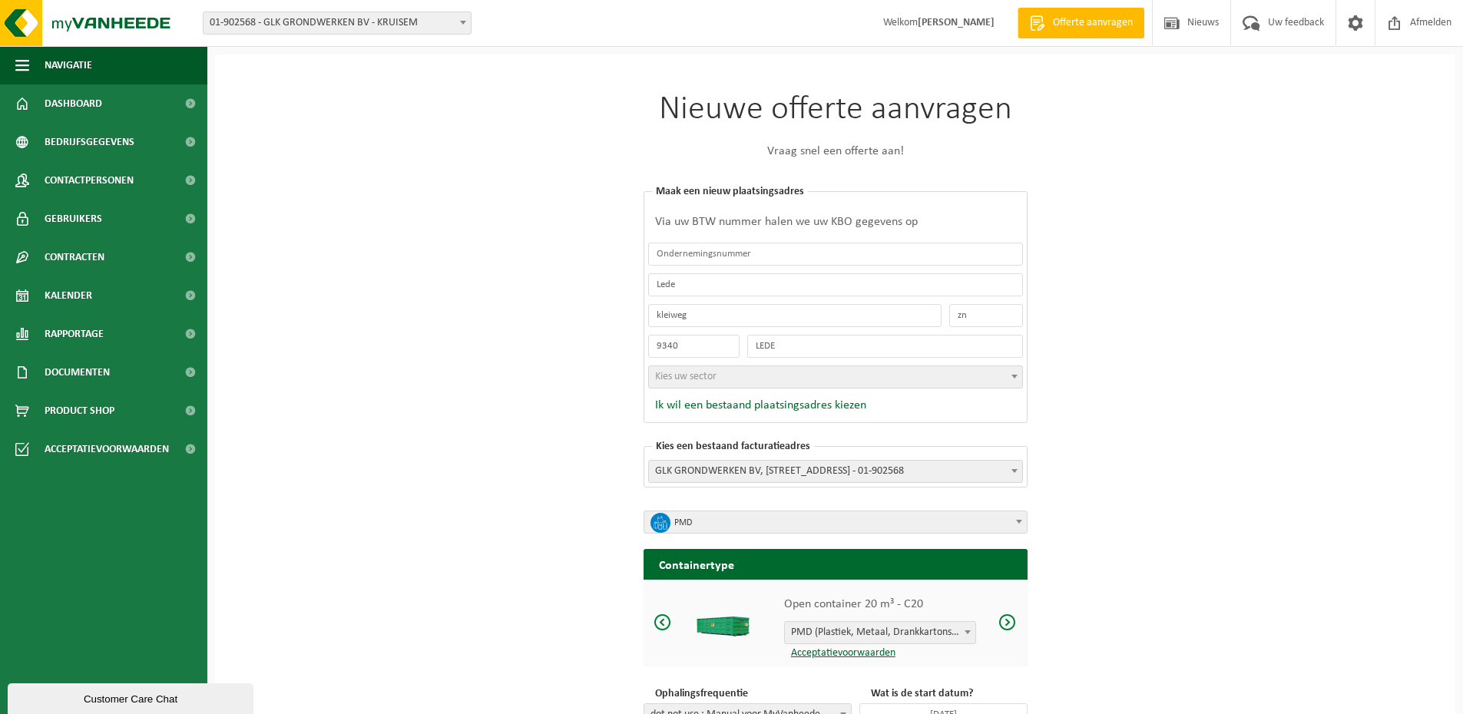
click at [972, 376] on span "Kies uw sector" at bounding box center [835, 376] width 373 height 21
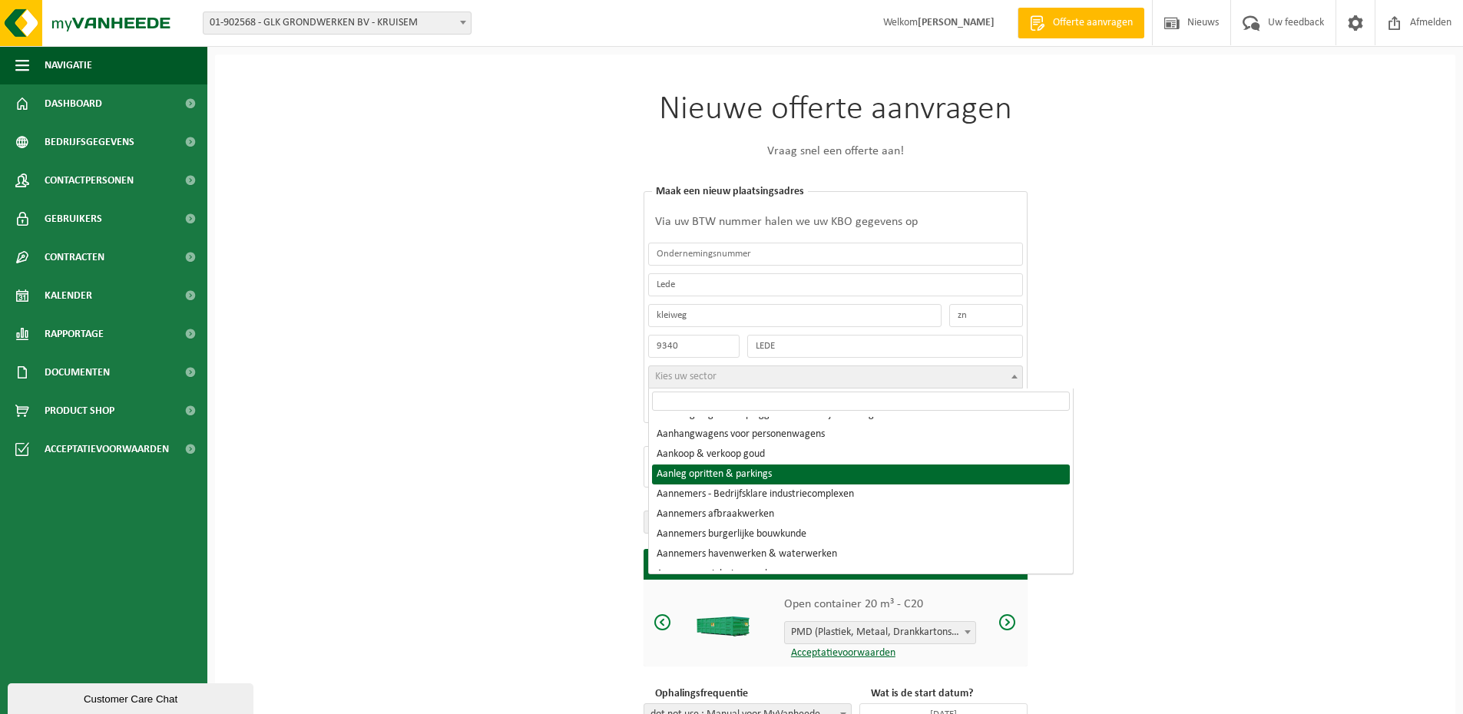
scroll to position [77, 0]
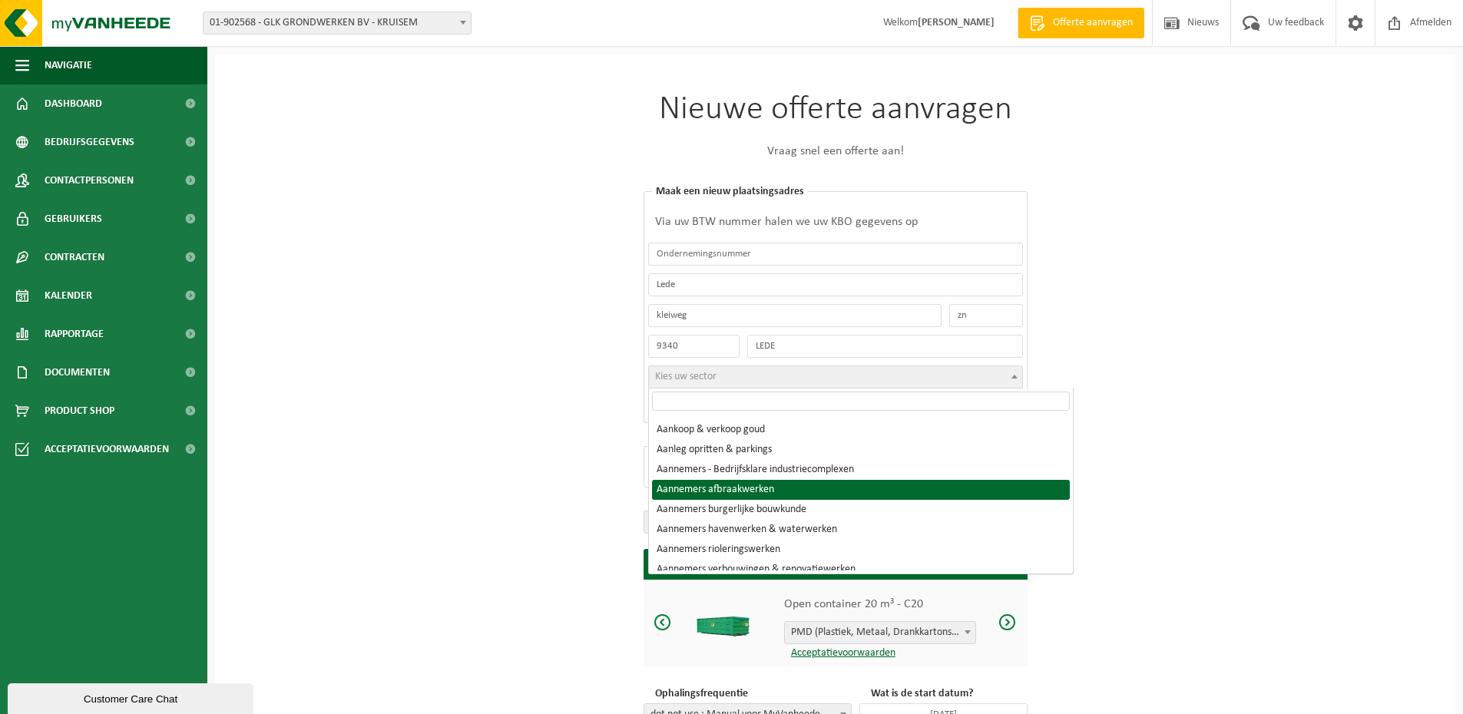
select select "1485"
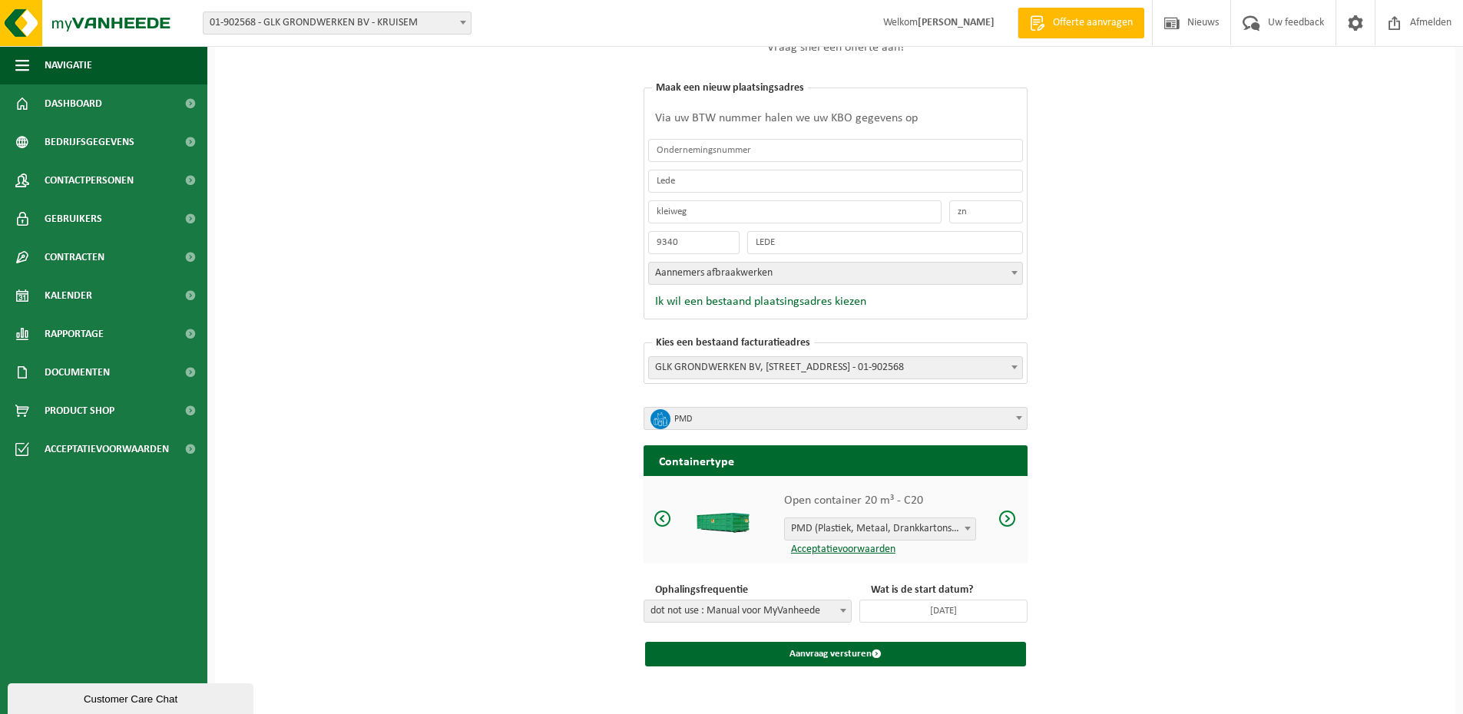
scroll to position [109, 0]
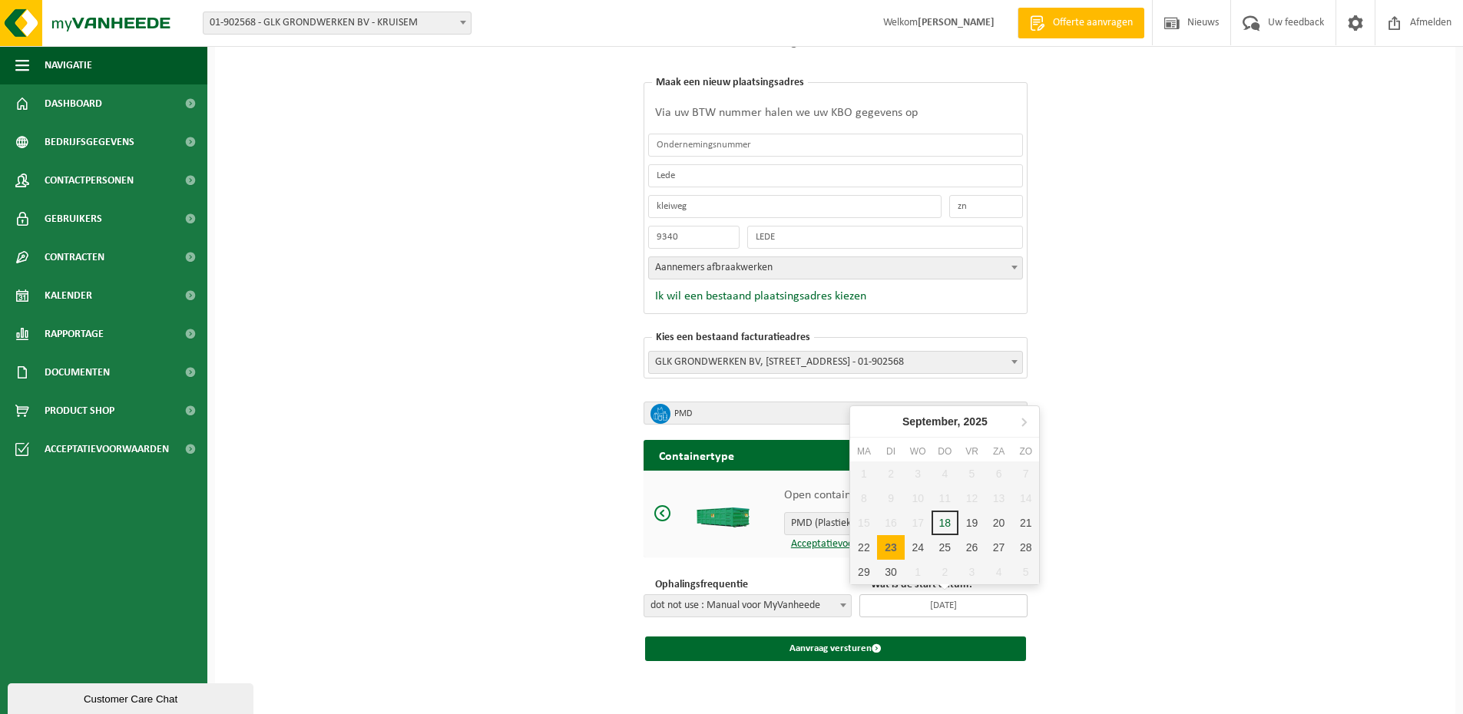
click at [954, 604] on input "2025-09-23" at bounding box center [943, 605] width 168 height 23
click at [926, 552] on div "24" at bounding box center [917, 547] width 27 height 25
type input "2025-09-24"
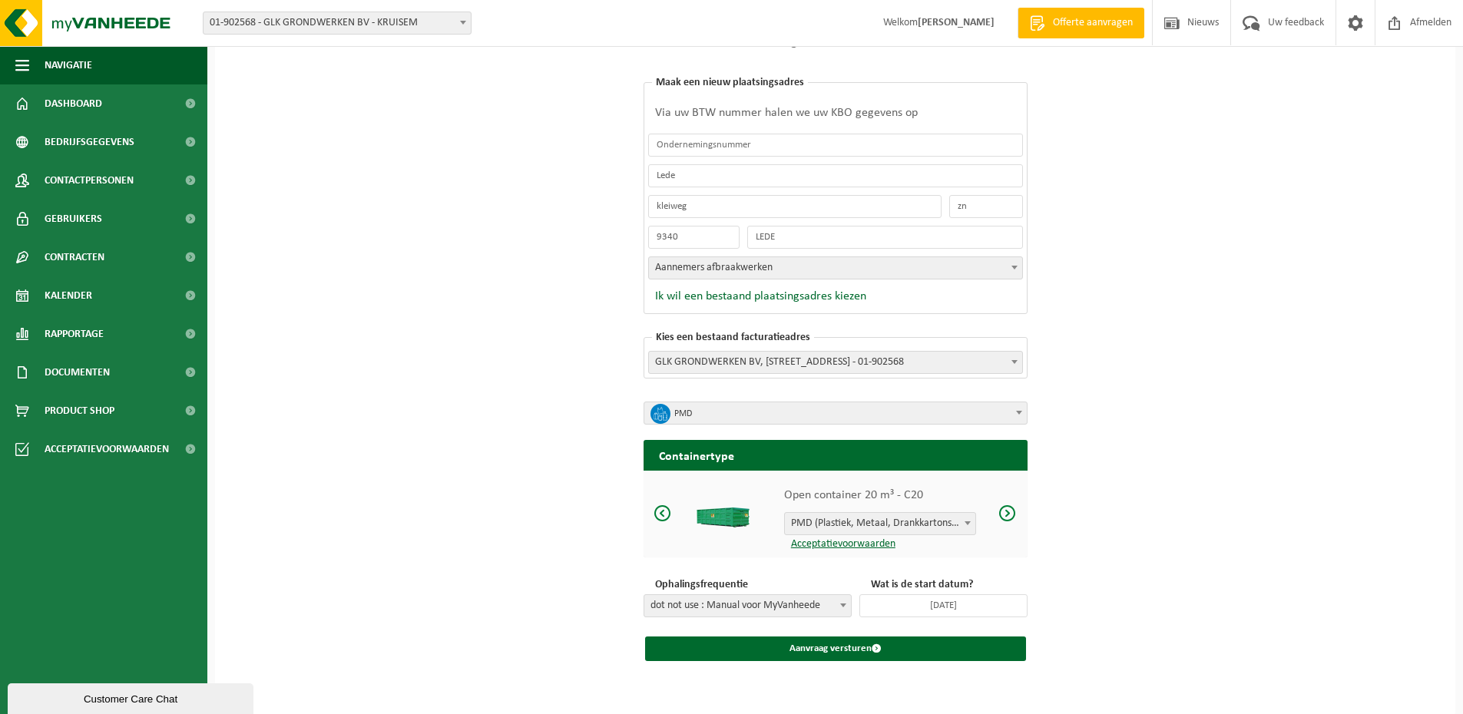
click at [841, 612] on span at bounding box center [842, 605] width 15 height 20
click at [843, 646] on button "Aanvraag versturen" at bounding box center [835, 648] width 381 height 25
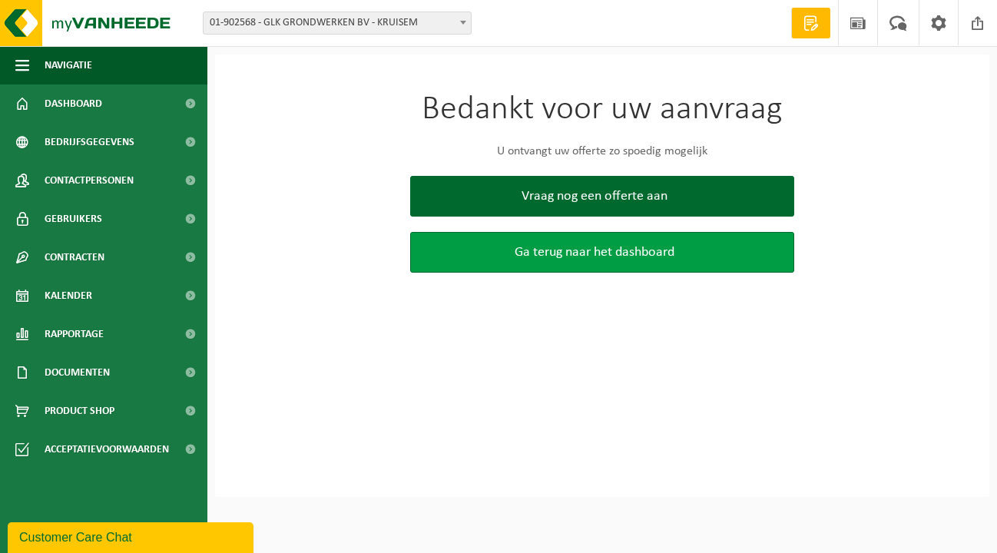
click at [612, 242] on link "Ga terug naar het dashboard" at bounding box center [602, 252] width 384 height 41
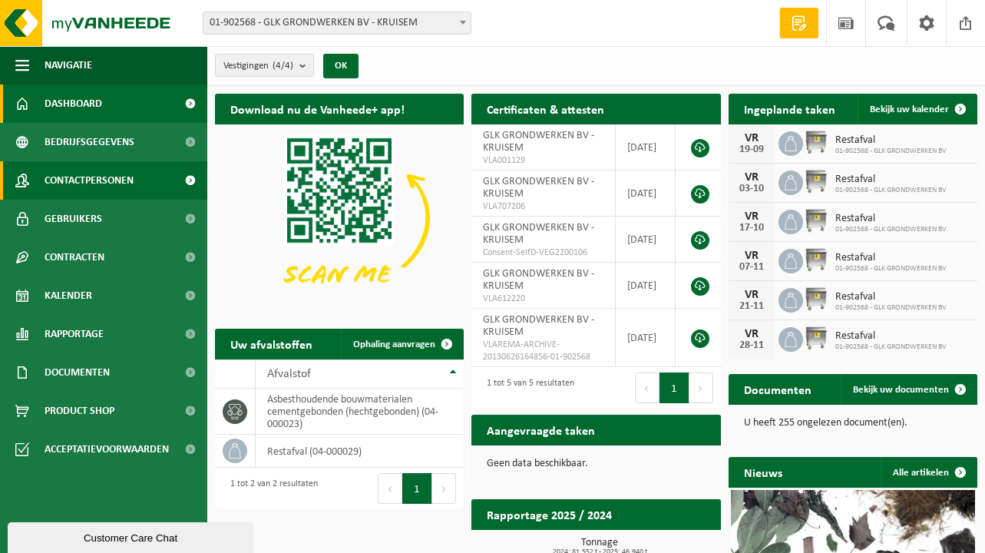
click at [98, 175] on span "Contactpersonen" at bounding box center [89, 180] width 89 height 38
